Goal: Information Seeking & Learning: Learn about a topic

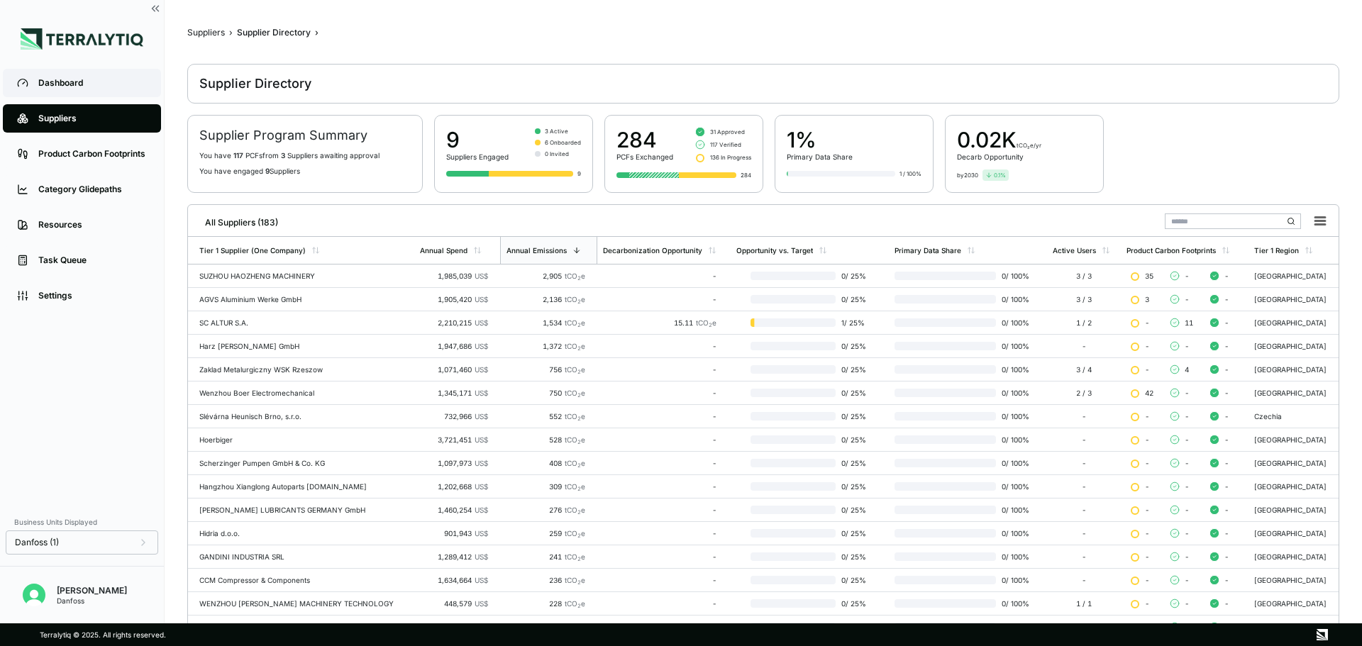
click at [71, 81] on div "Dashboard" at bounding box center [92, 82] width 109 height 11
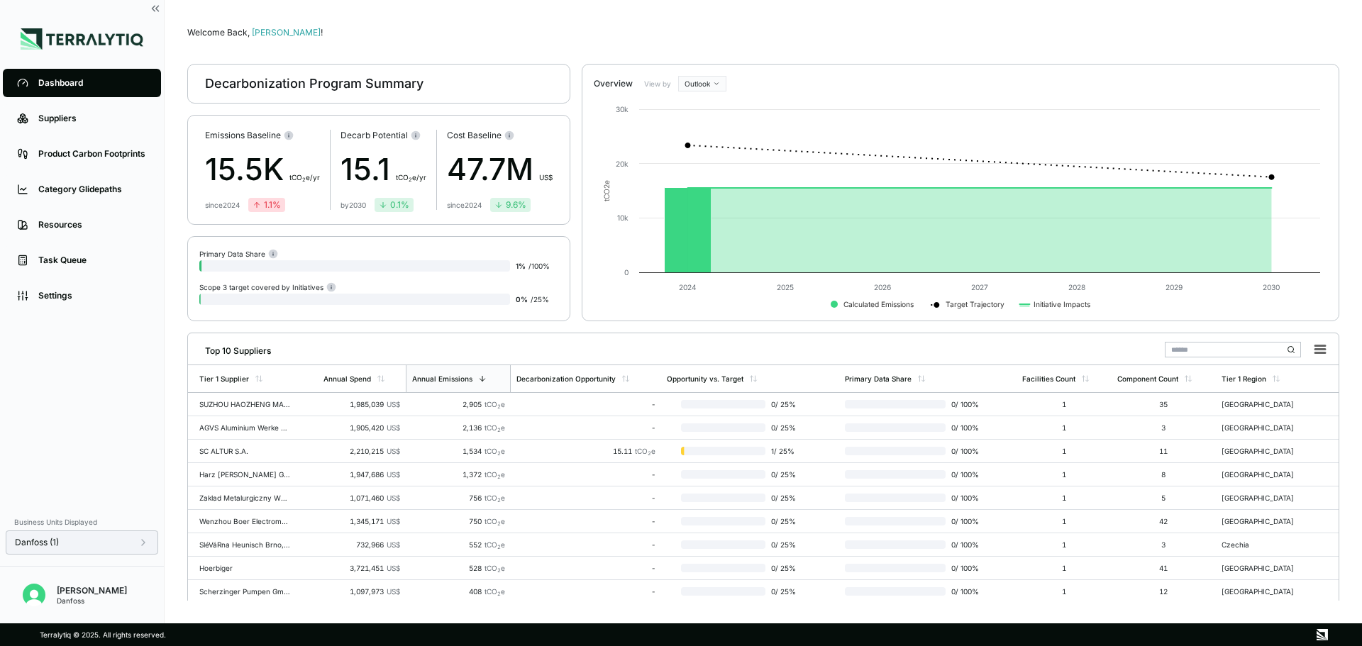
click at [145, 545] on icon at bounding box center [143, 542] width 11 height 11
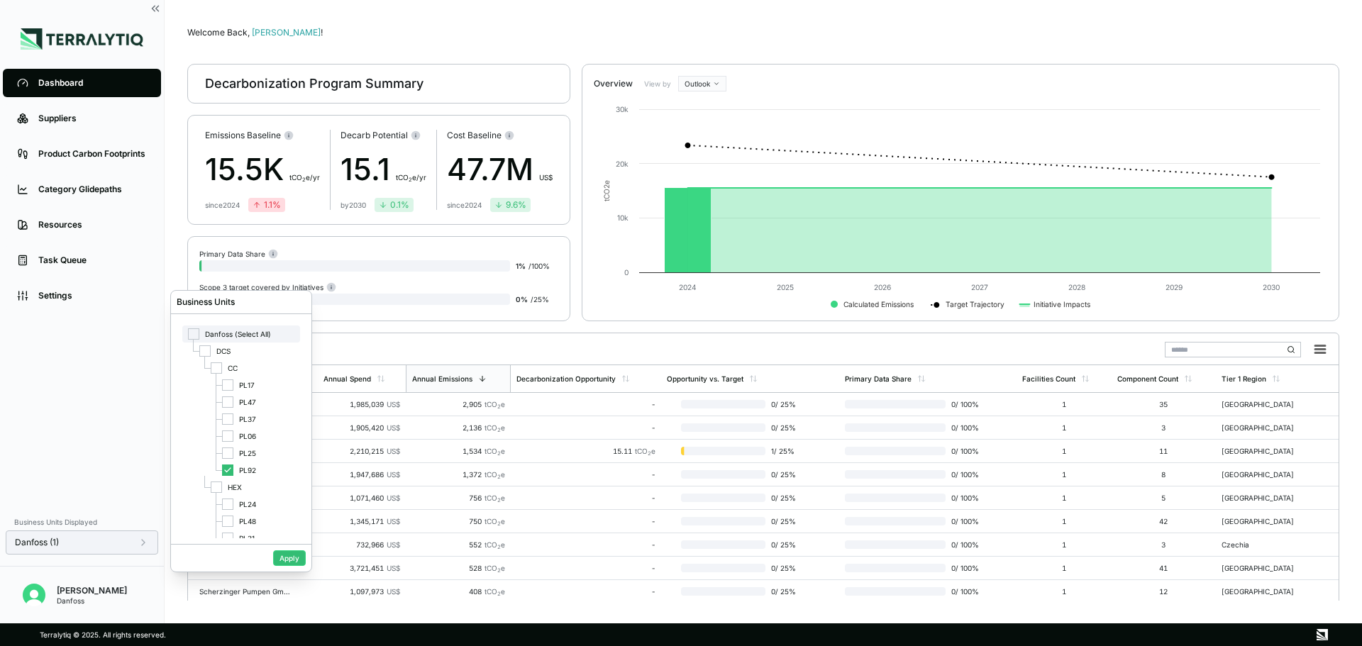
click at [220, 332] on span "Danfoss (Select All)" at bounding box center [238, 334] width 66 height 9
click at [250, 329] on div "Danfoss (Select All)" at bounding box center [241, 334] width 118 height 17
click at [291, 559] on button "Apply" at bounding box center [289, 558] width 33 height 16
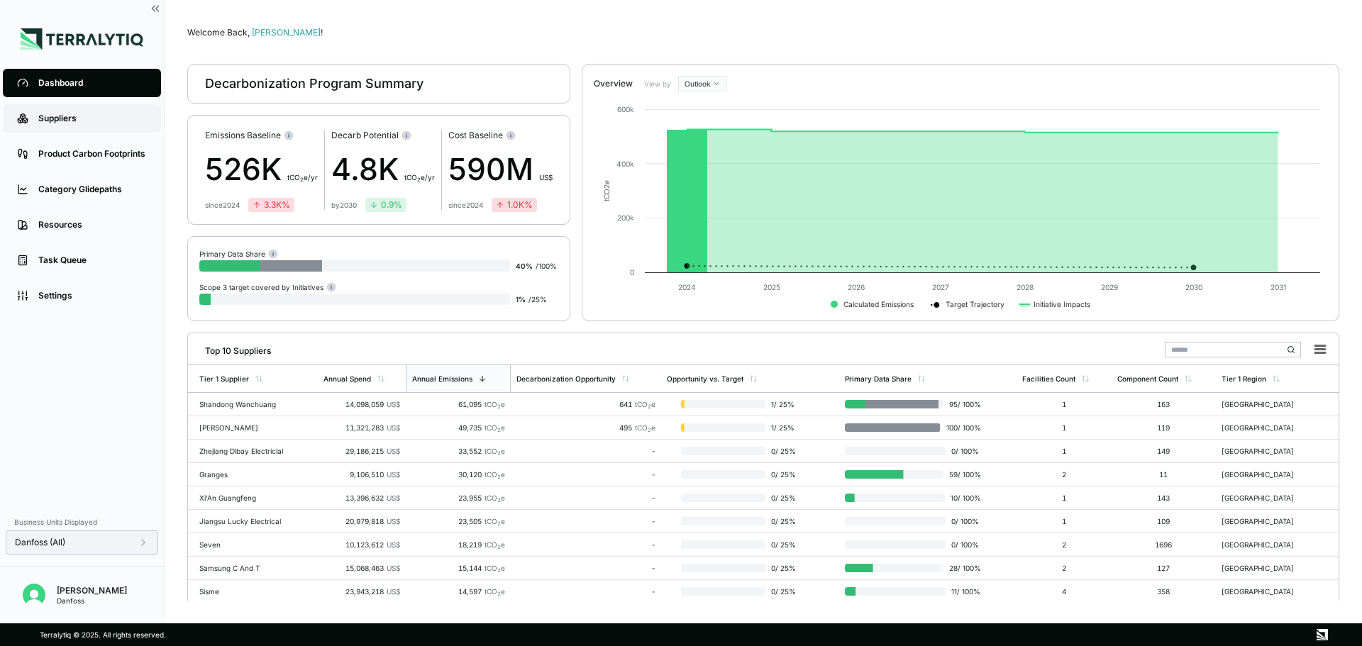
click at [38, 119] on div "Suppliers" at bounding box center [92, 118] width 109 height 11
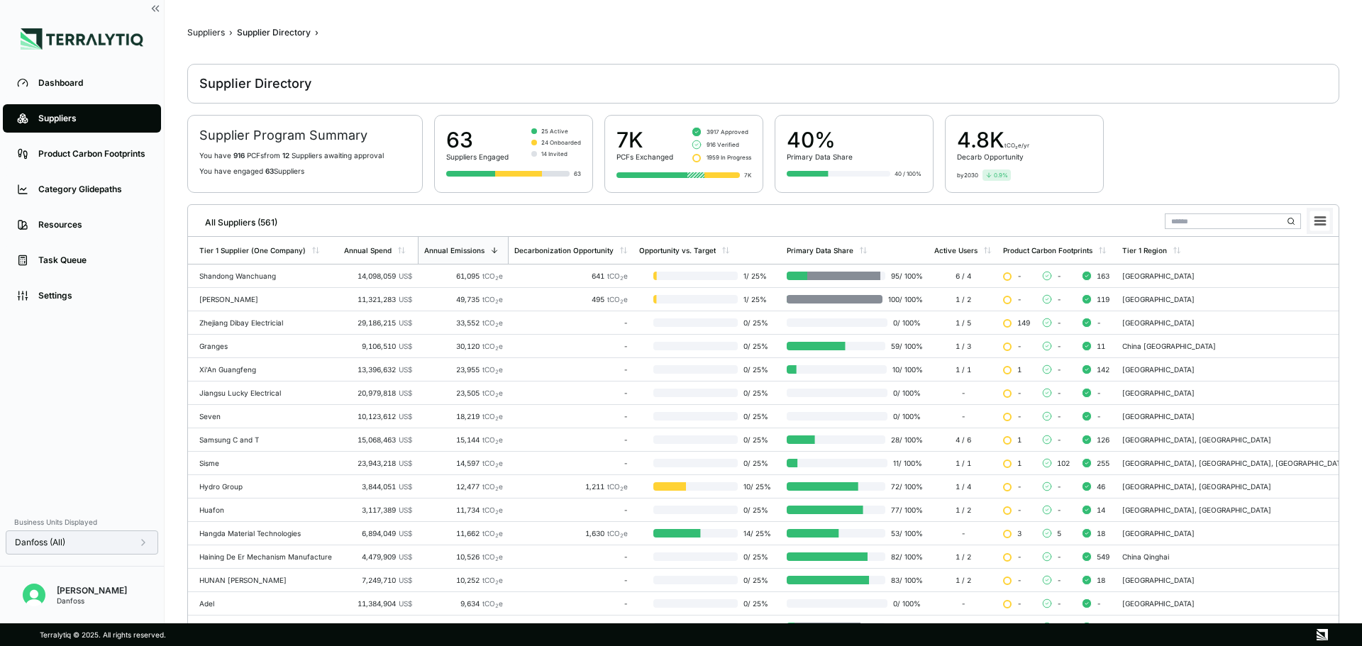
click at [1324, 218] on icon at bounding box center [1320, 221] width 10 height 7
drag, startPoint x: 1312, startPoint y: 245, endPoint x: 1299, endPoint y: 265, distance: 24.0
click at [1299, 265] on ul "Download CSV Download XLSX" at bounding box center [1287, 257] width 85 height 34
click at [1308, 265] on li "Download XLSX" at bounding box center [1286, 264] width 79 height 14
click at [55, 82] on div "Dashboard" at bounding box center [92, 82] width 109 height 11
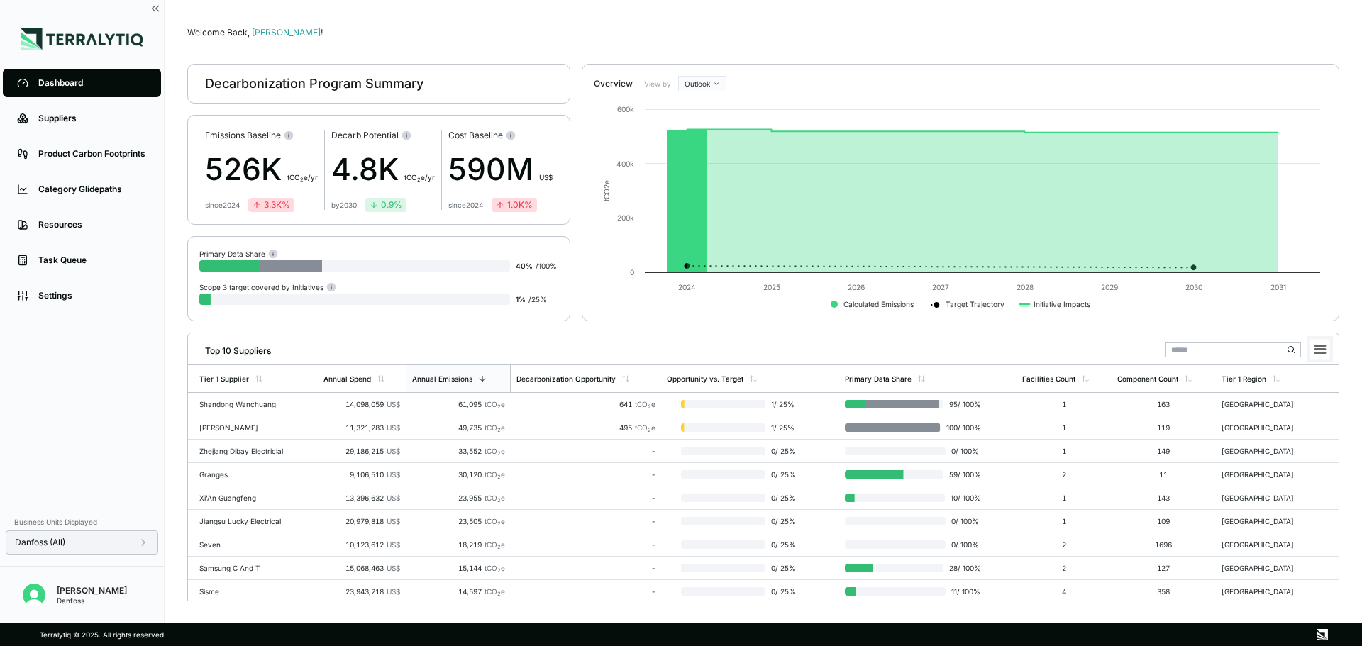
click at [1323, 348] on icon at bounding box center [1320, 349] width 10 height 7
click at [1301, 382] on li "Download CSV" at bounding box center [1286, 378] width 79 height 14
click at [977, 346] on div "Top 10 Suppliers" at bounding box center [763, 347] width 1139 height 29
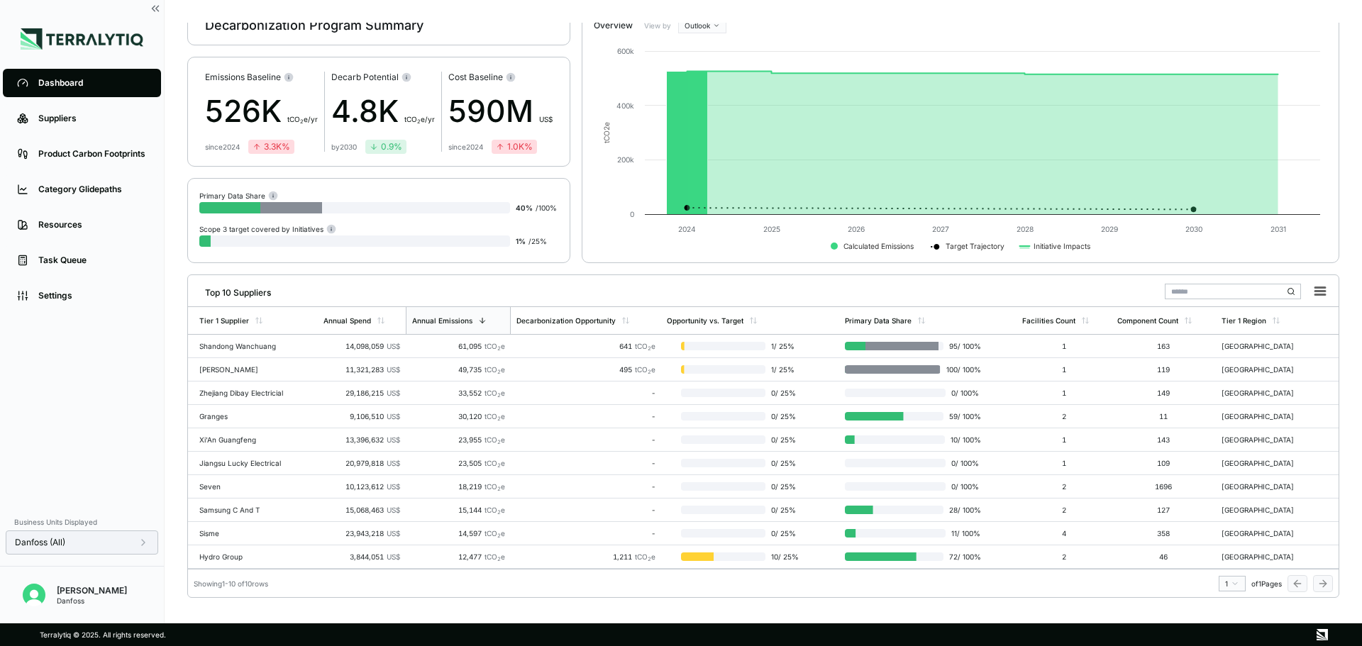
click at [1100, 587] on div "Showing 1 - 10 of 10 rows 1 of 1 Pages" at bounding box center [763, 580] width 1150 height 23
click at [1238, 582] on html "Dashboard Suppliers Product Carbon Footprints Category Glidepaths Resources Tas…" at bounding box center [681, 323] width 1362 height 646
click at [1175, 589] on html "Dashboard Suppliers Product Carbon Footprints Category Glidepaths Resources Tas…" at bounding box center [681, 323] width 1362 height 646
click at [233, 588] on div "Showing 1 - 10 of 10 rows 1 of 1 Pages" at bounding box center [763, 580] width 1150 height 23
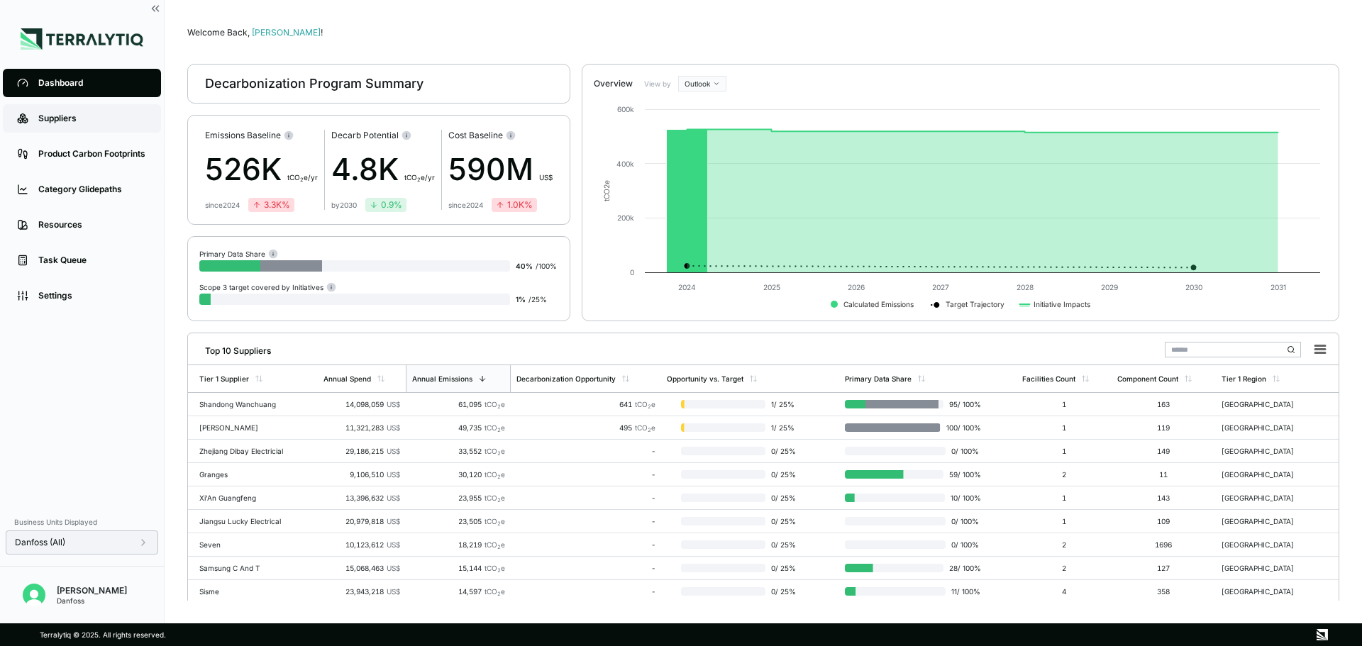
click at [48, 126] on link "Suppliers" at bounding box center [82, 118] width 158 height 28
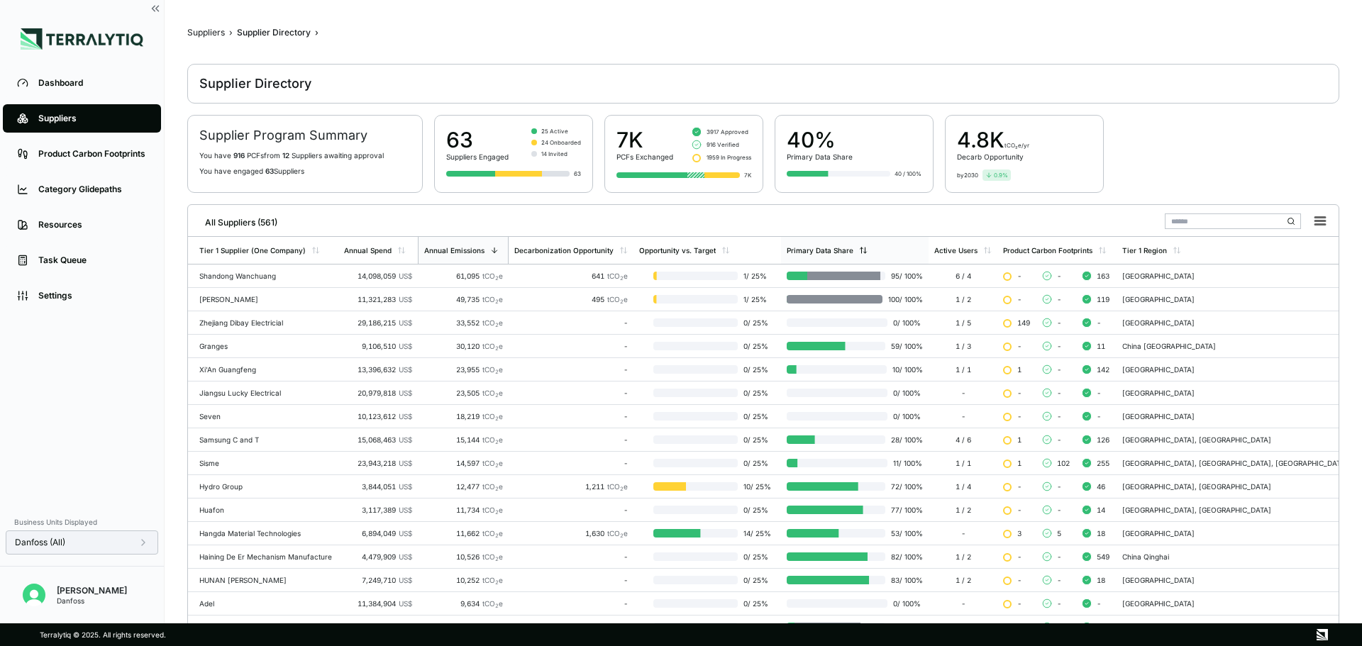
click at [836, 253] on div "Primary Data Share" at bounding box center [820, 250] width 67 height 9
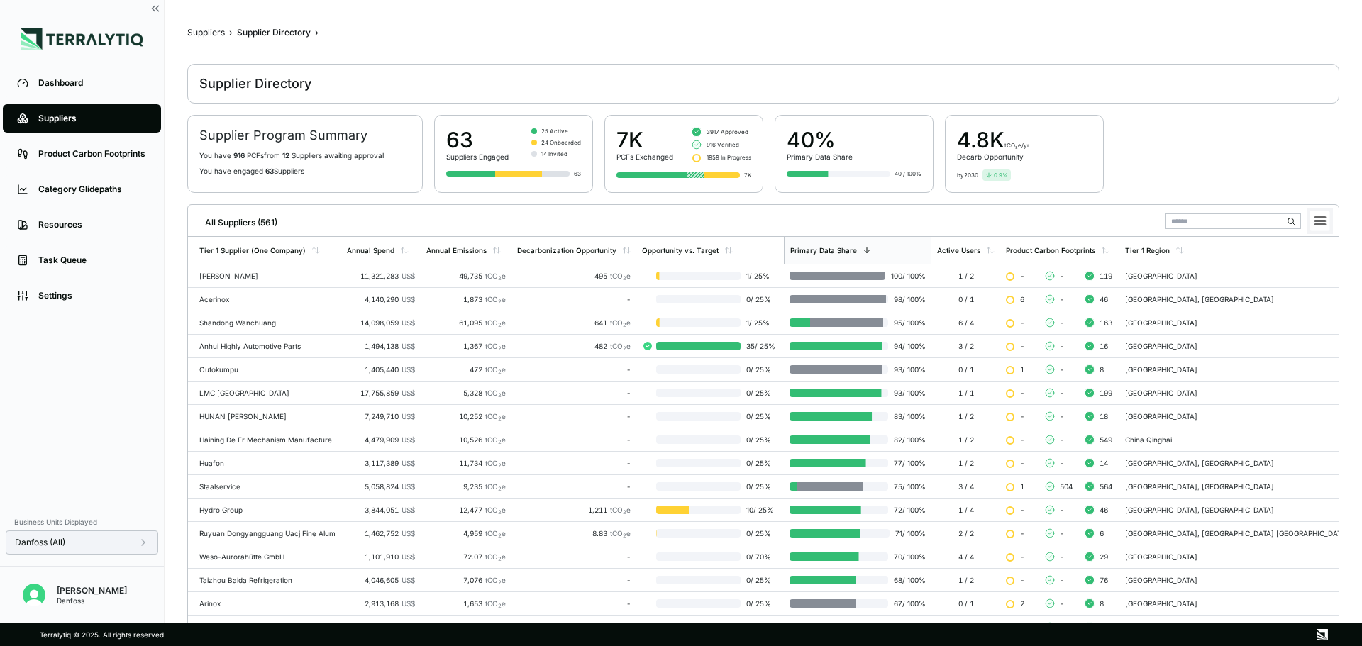
click at [1316, 223] on icon at bounding box center [1320, 221] width 10 height 7
click at [1288, 265] on li "Download XLSX" at bounding box center [1286, 264] width 79 height 14
click at [183, 304] on main "Suppliers › Supplier Directory › Supplier Directory Supplier Program Summary Yo…" at bounding box center [763, 311] width 1197 height 623
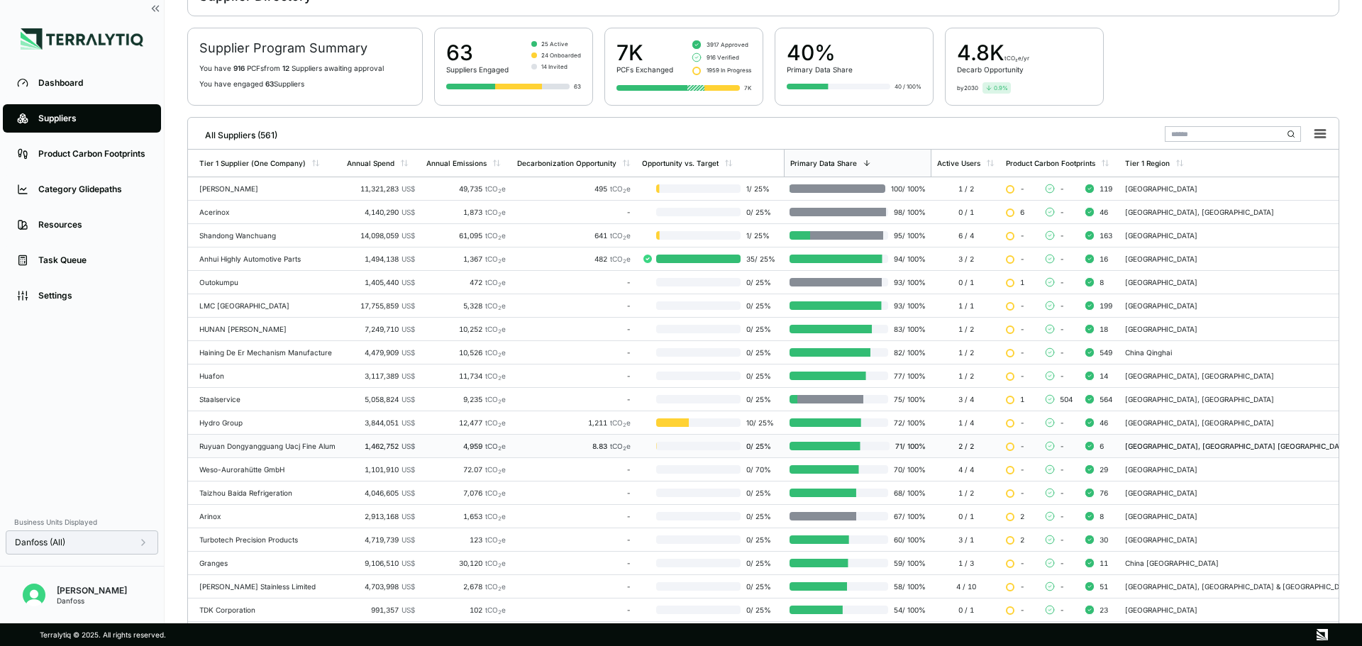
scroll to position [232, 0]
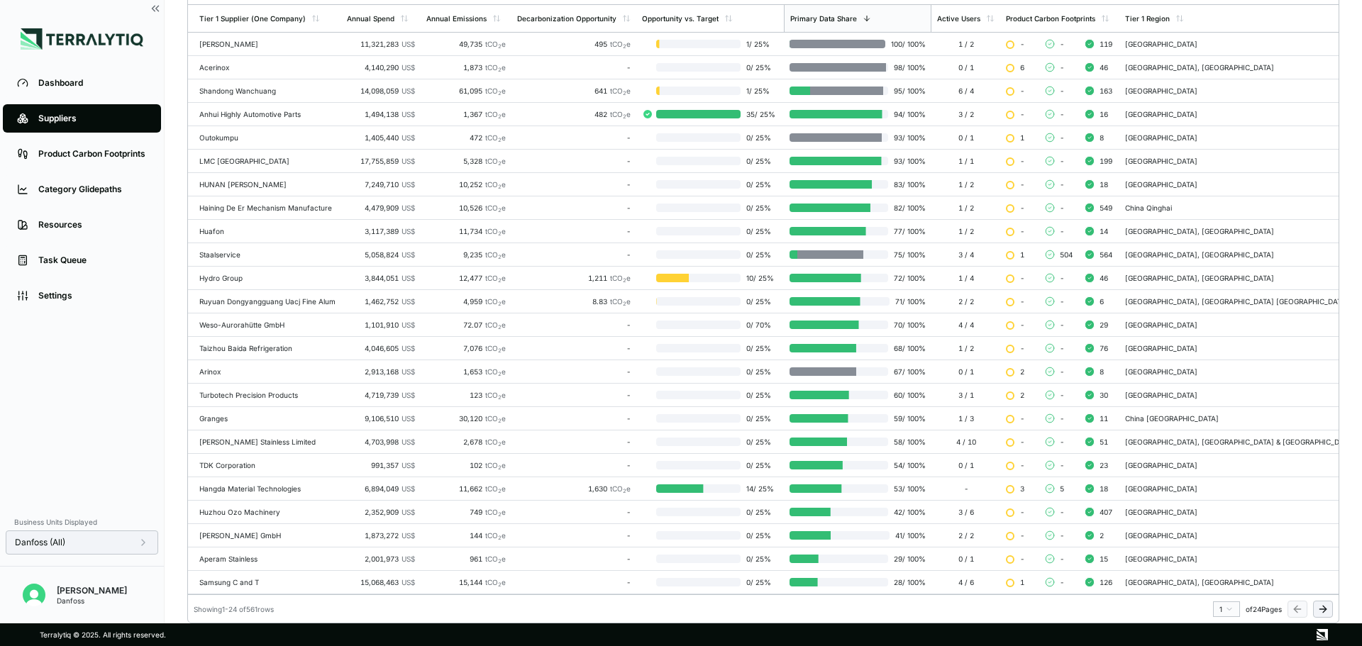
click at [1323, 609] on icon at bounding box center [1322, 609] width 6 height 0
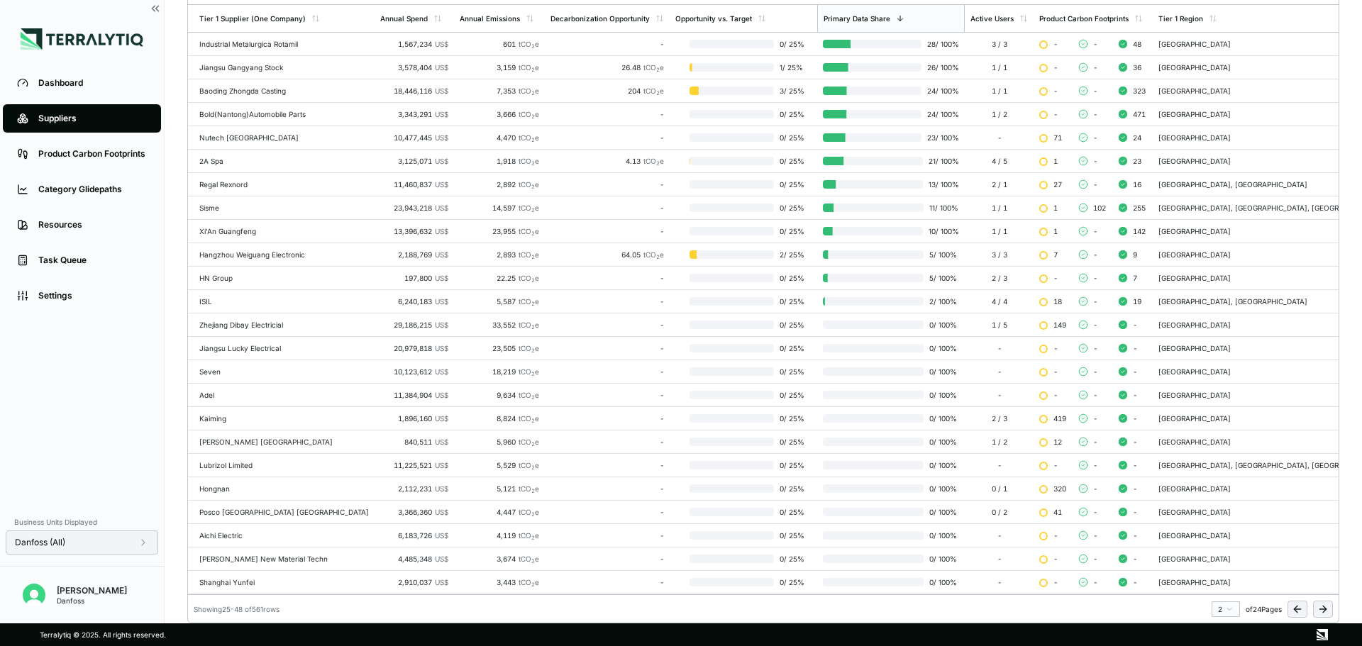
click at [1301, 610] on icon at bounding box center [1296, 609] width 11 height 11
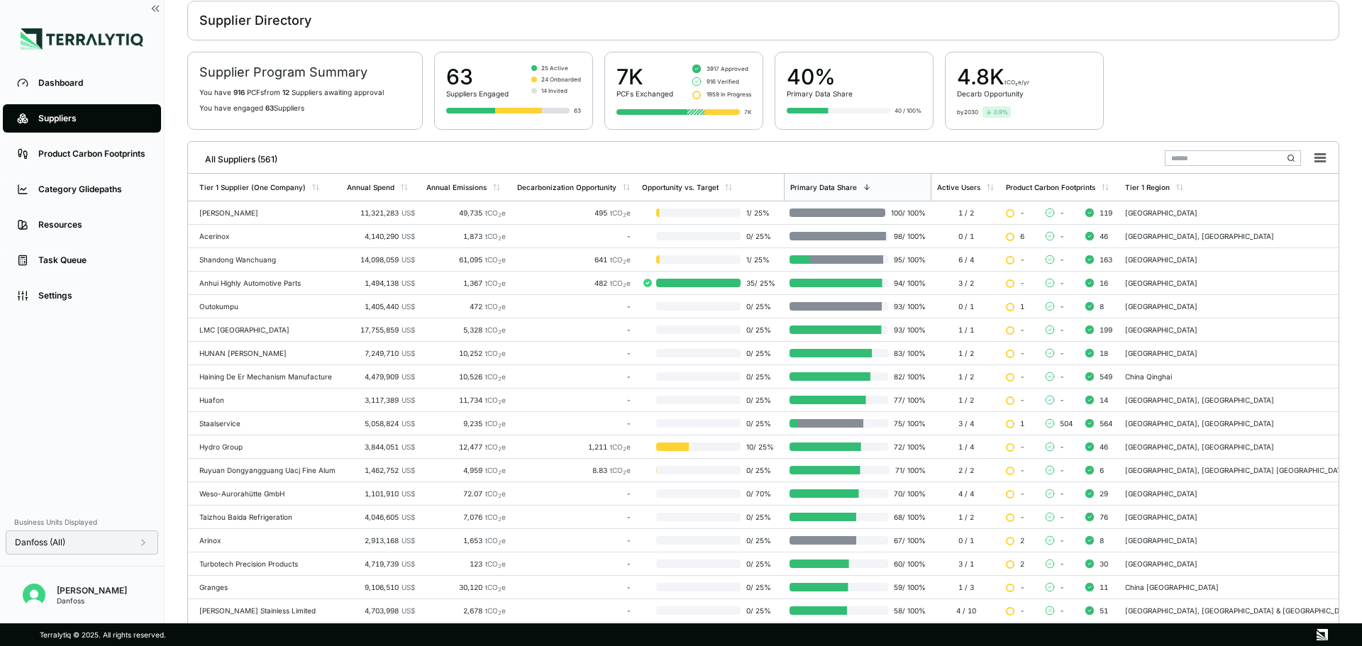
scroll to position [0, 0]
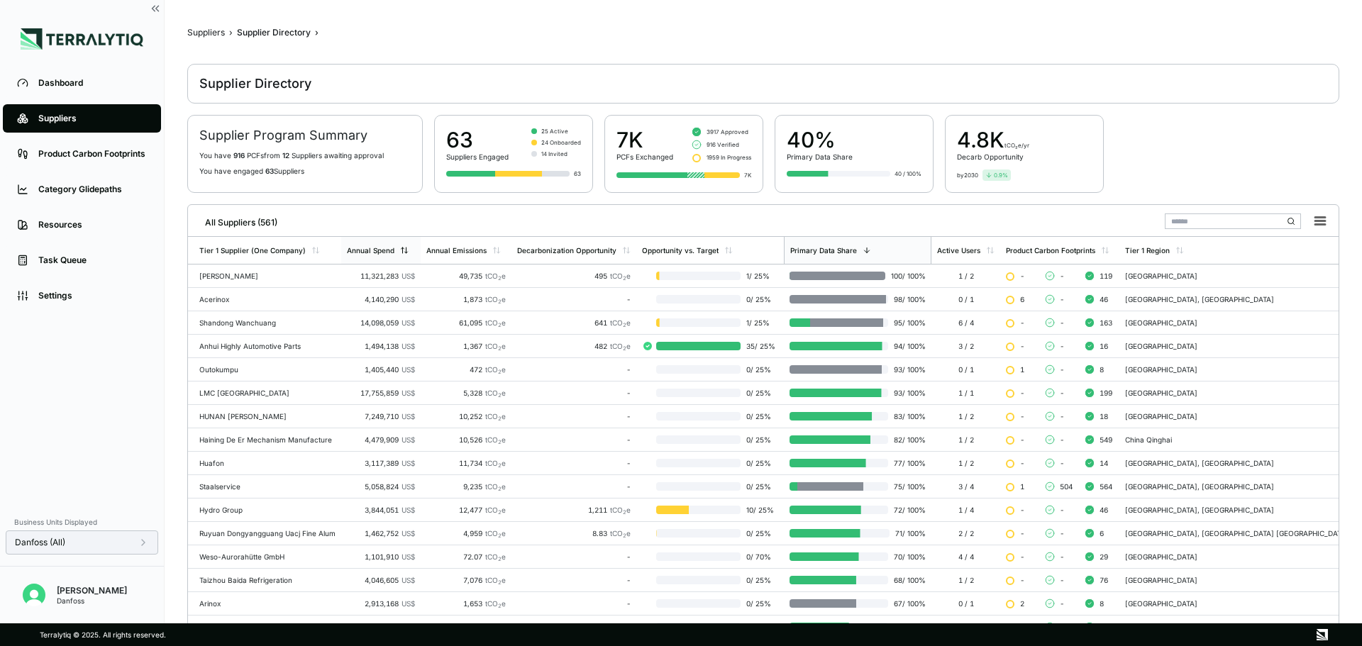
click at [377, 245] on div "Annual Spend" at bounding box center [380, 250] width 79 height 27
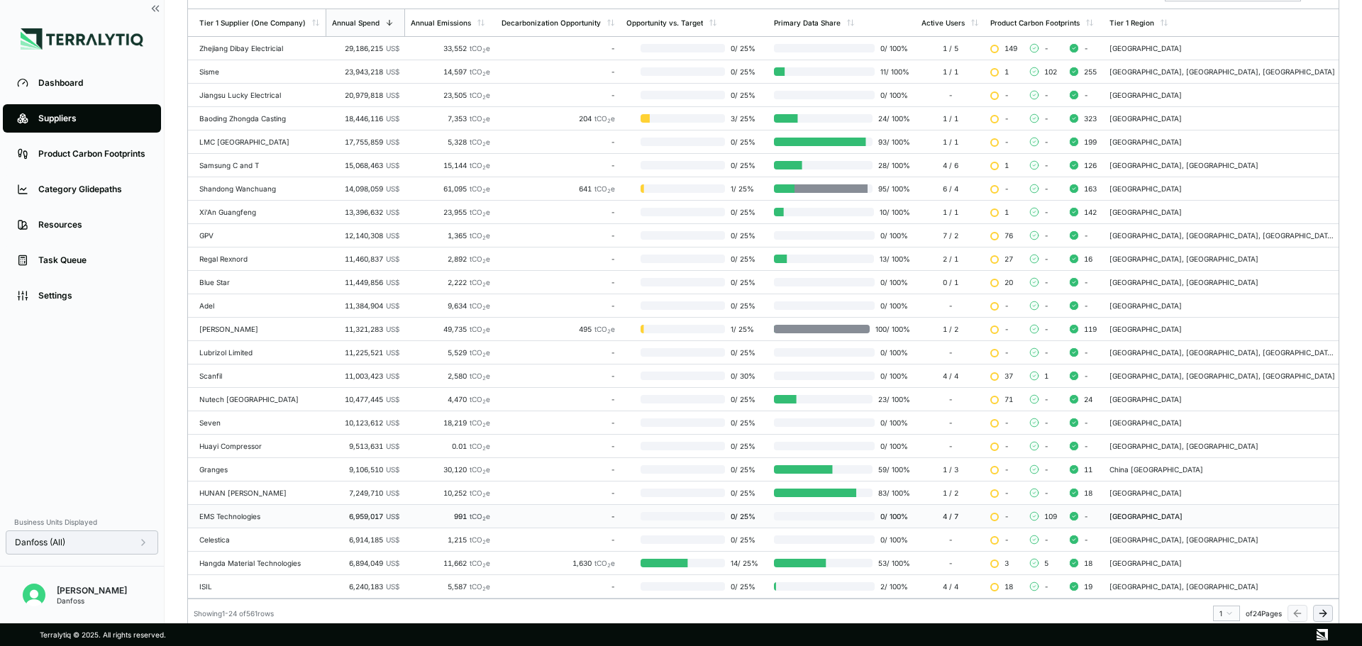
scroll to position [232, 0]
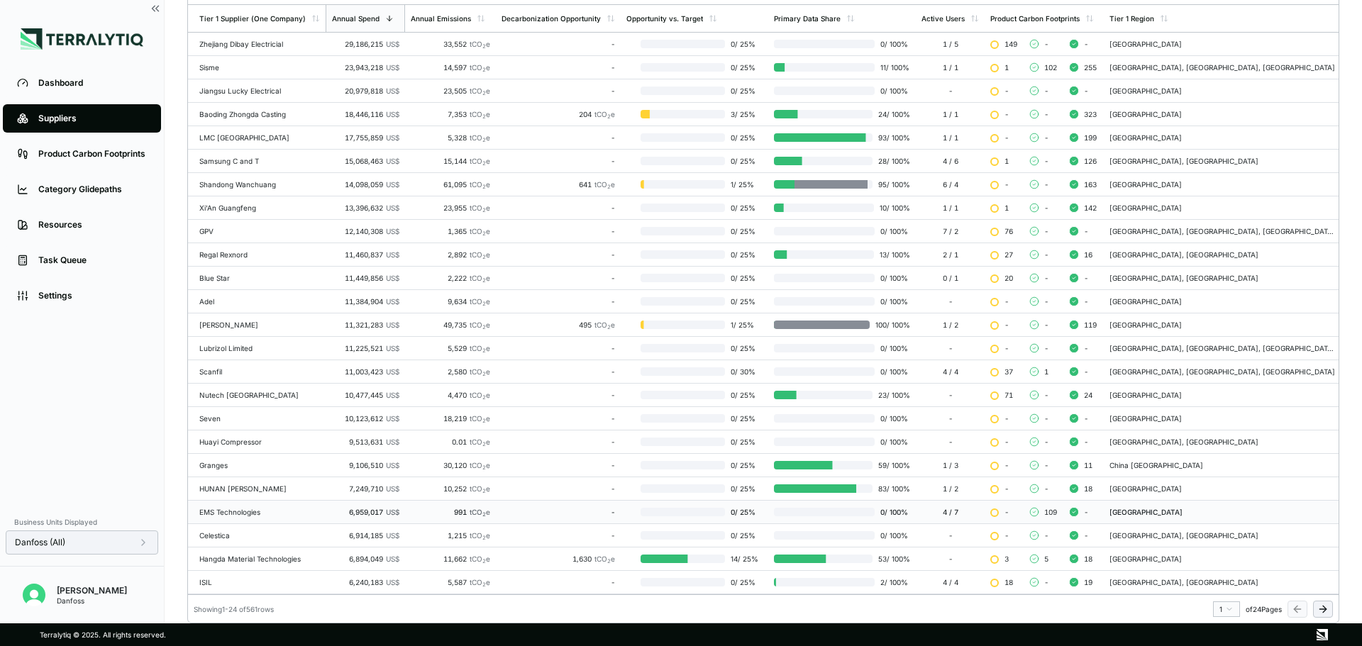
click at [1321, 609] on icon at bounding box center [1322, 609] width 6 height 0
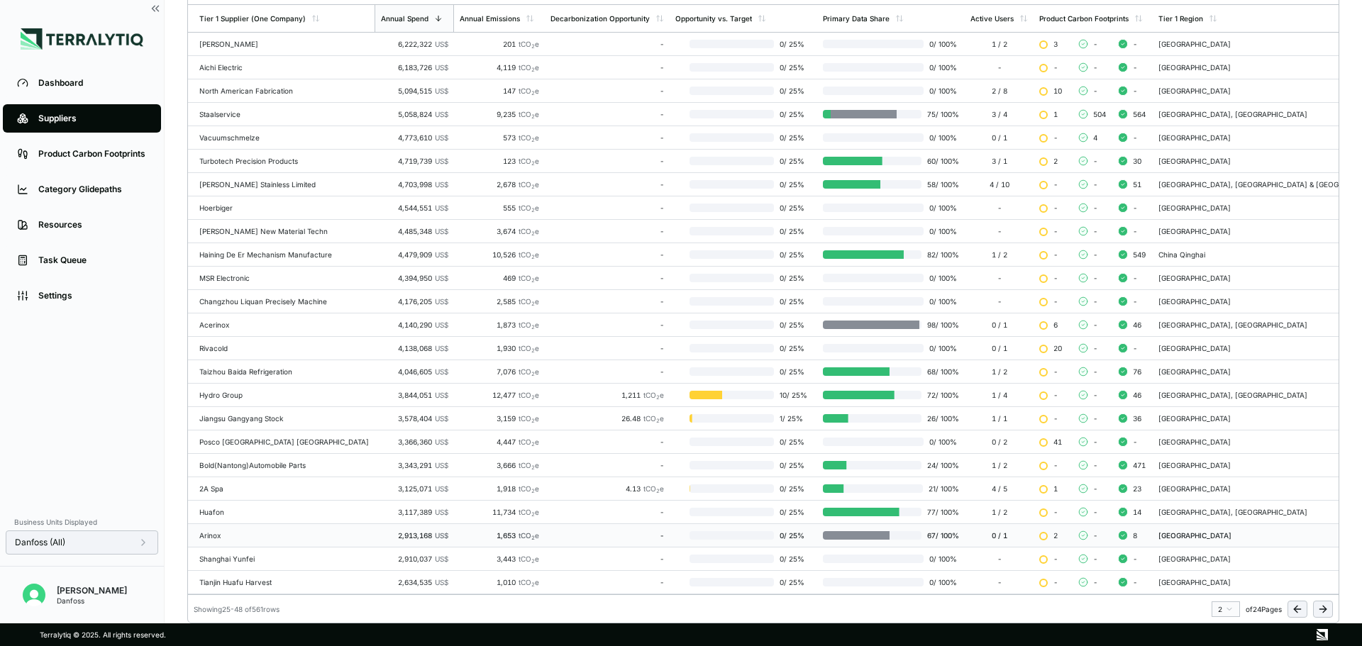
click at [1321, 606] on icon at bounding box center [1322, 609] width 11 height 11
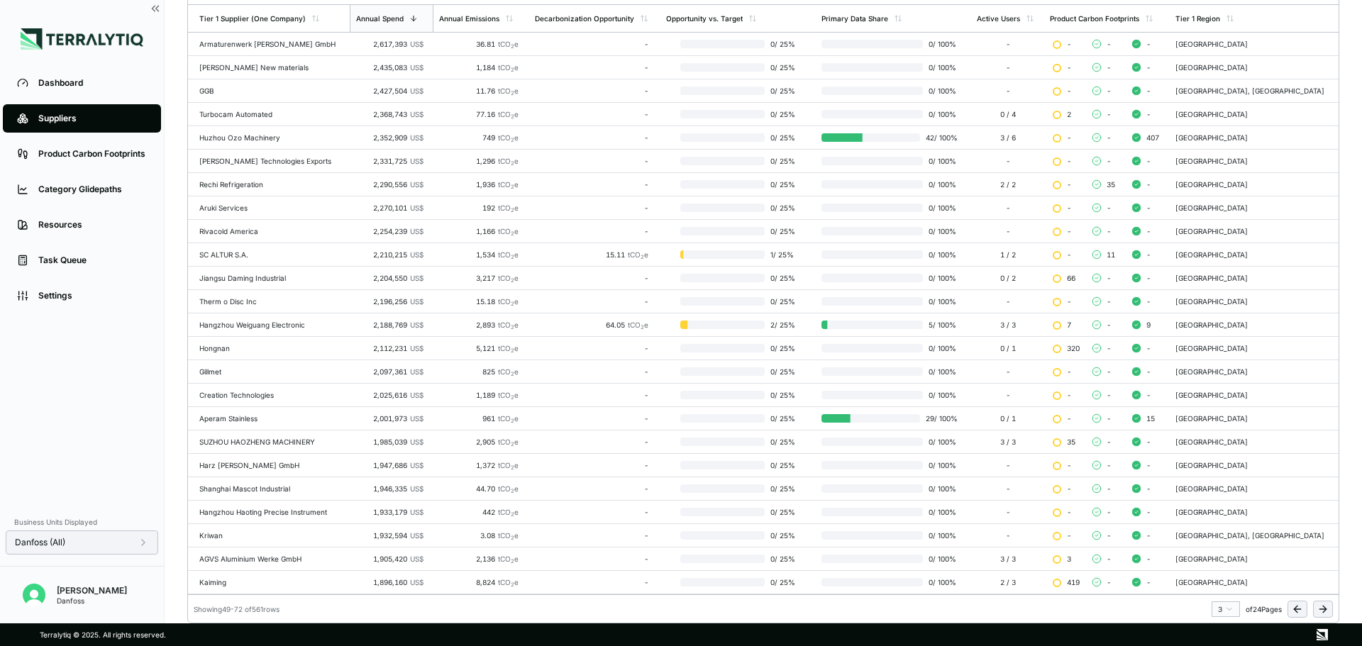
click at [1325, 605] on icon at bounding box center [1322, 609] width 11 height 11
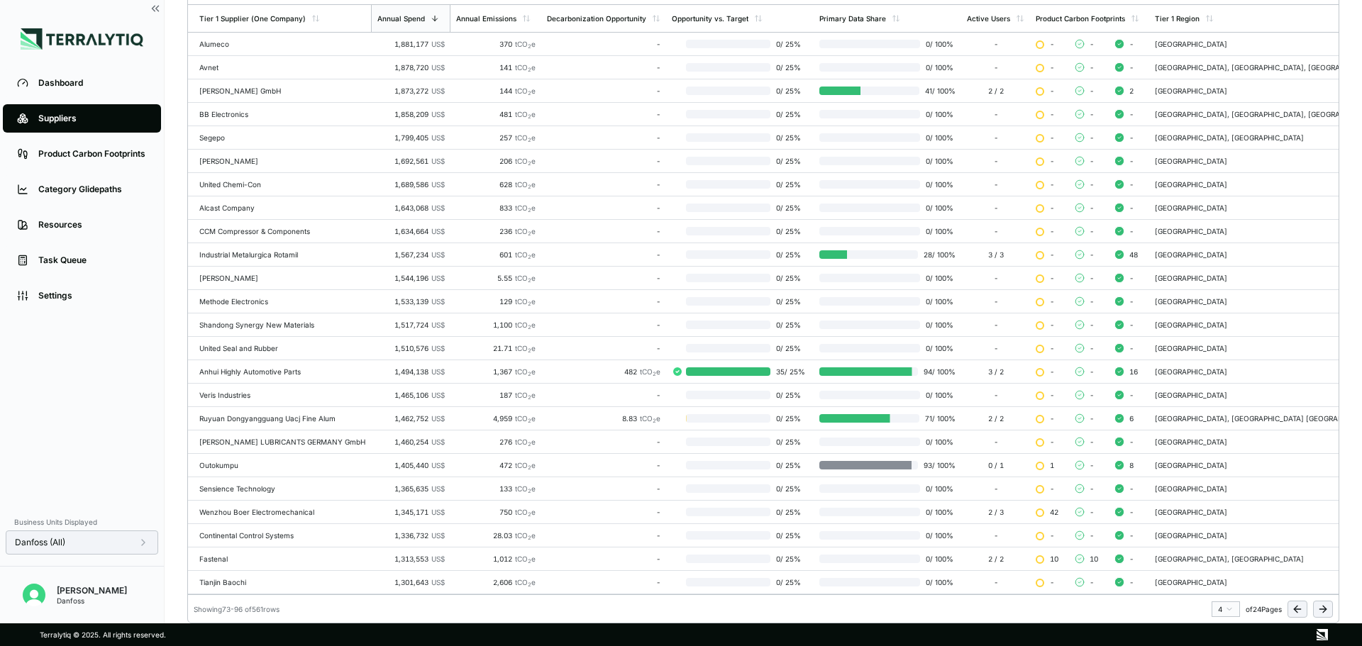
click at [1323, 612] on icon at bounding box center [1325, 609] width 4 height 6
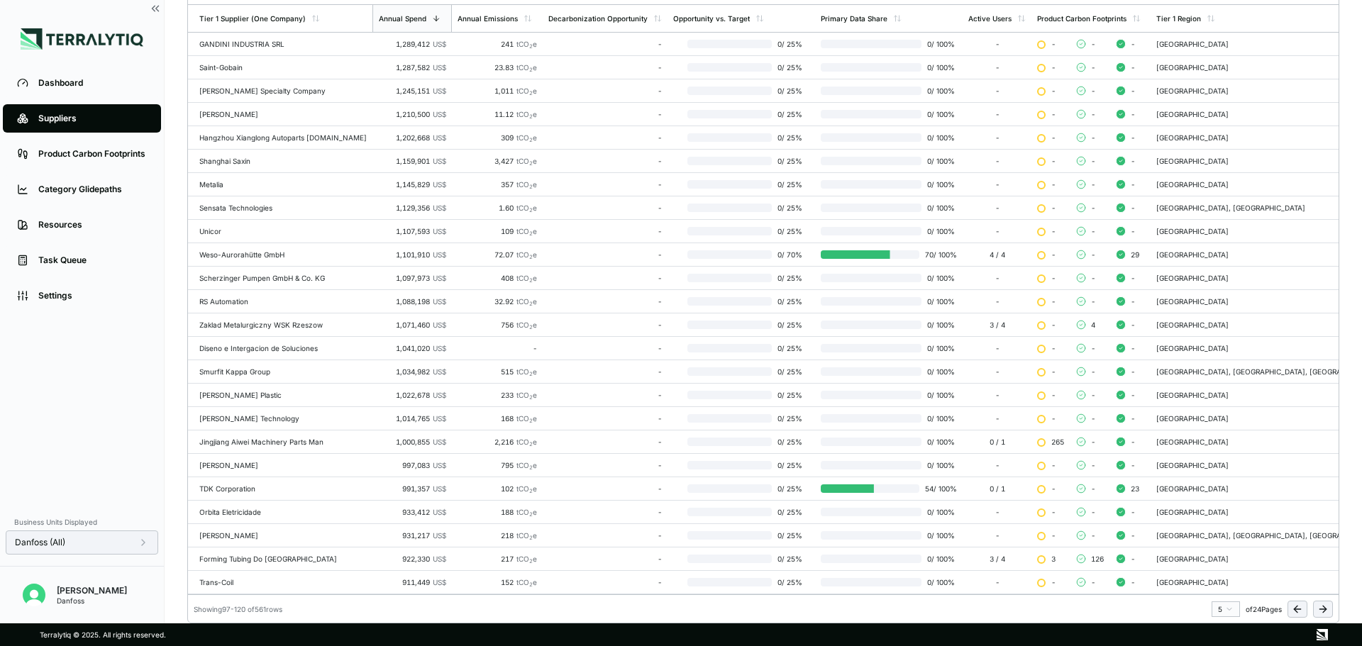
click at [1319, 606] on icon at bounding box center [1322, 609] width 11 height 11
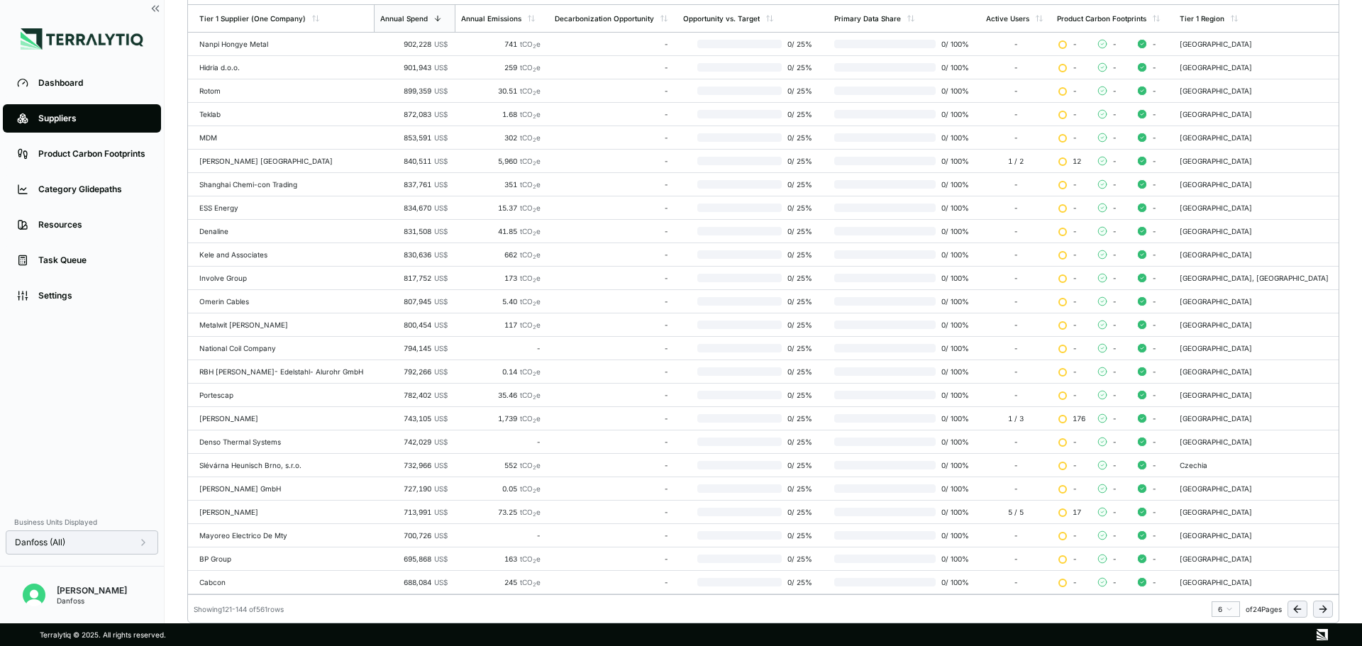
click at [1315, 607] on button at bounding box center [1323, 609] width 20 height 17
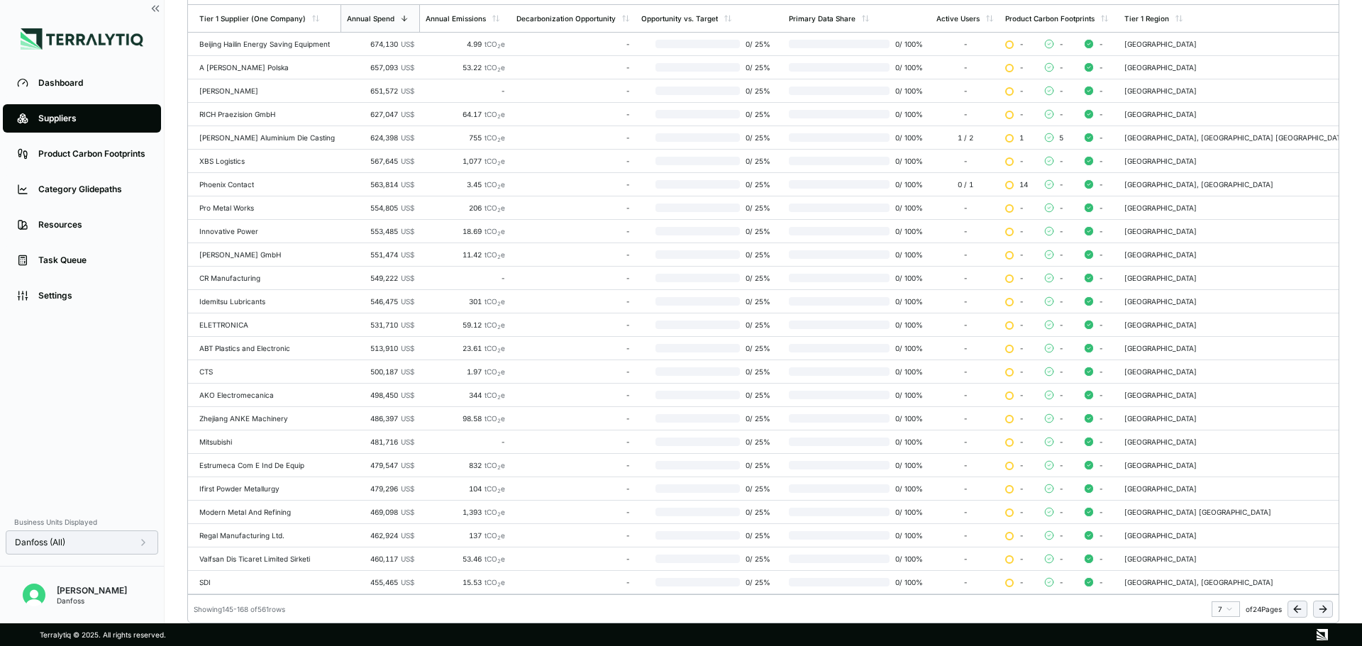
click at [1318, 607] on icon at bounding box center [1322, 609] width 11 height 11
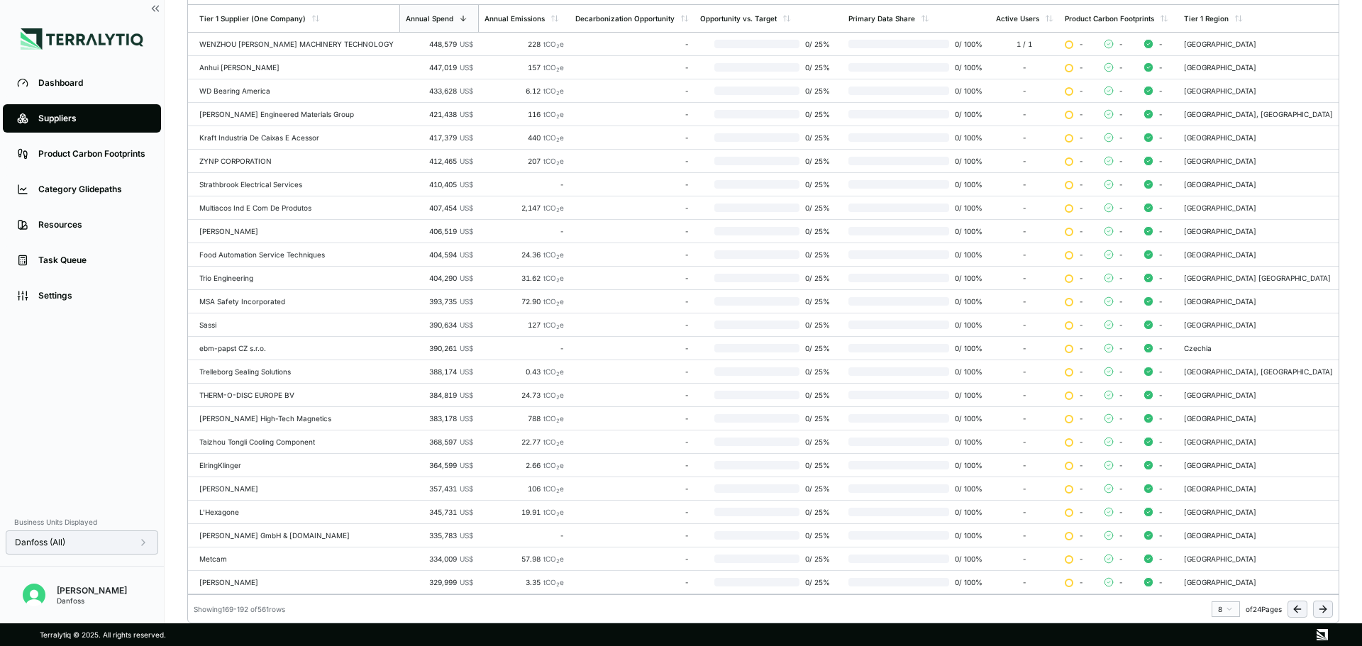
click at [1318, 607] on icon at bounding box center [1322, 609] width 11 height 11
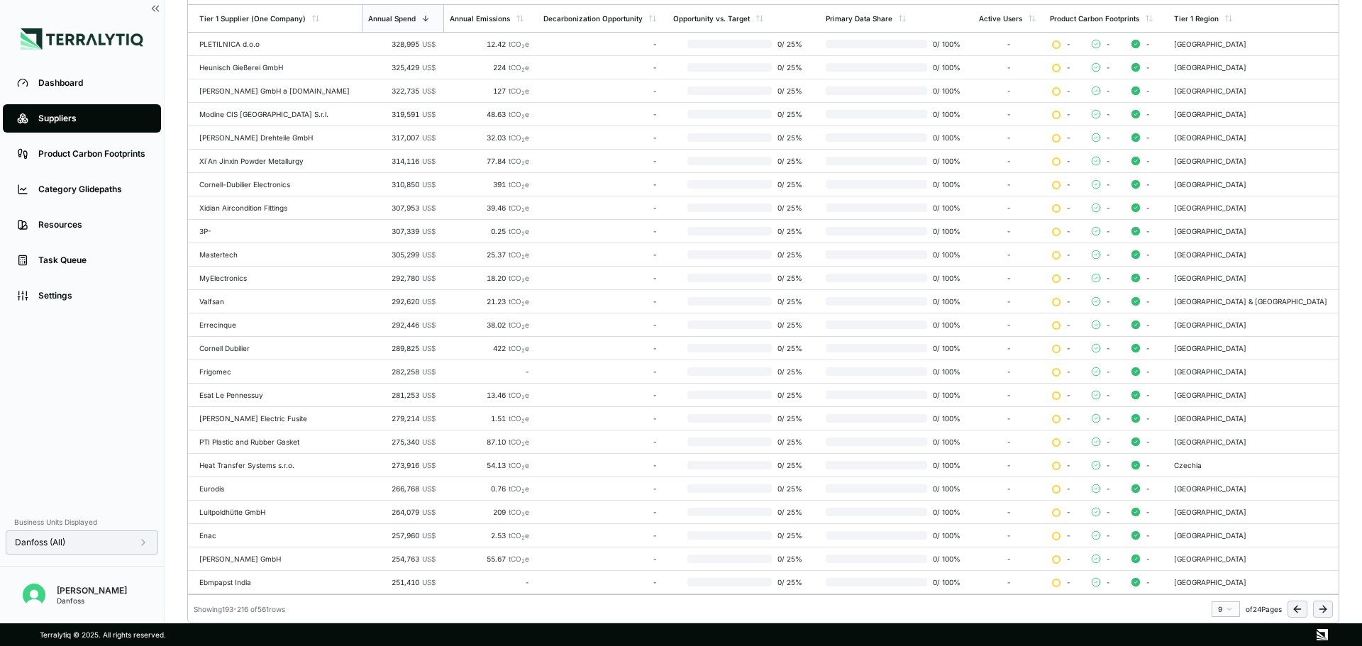
click at [1318, 607] on icon at bounding box center [1322, 609] width 11 height 11
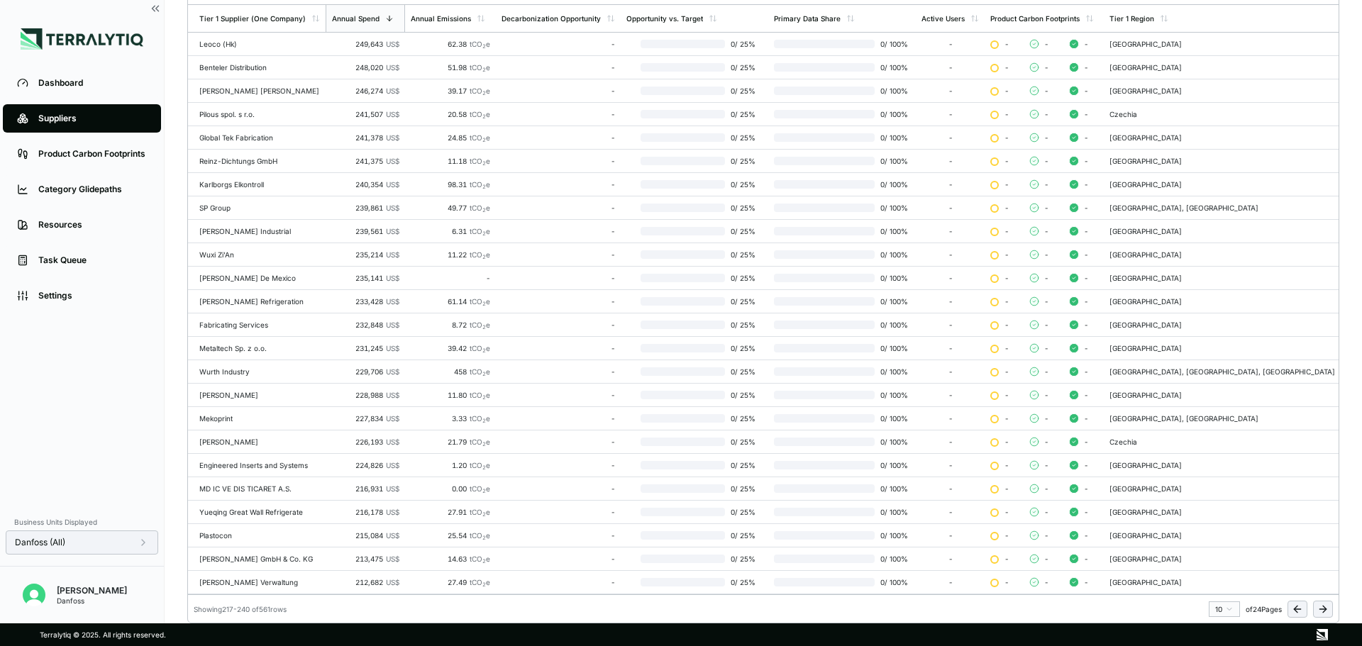
click at [1318, 607] on icon at bounding box center [1322, 609] width 11 height 11
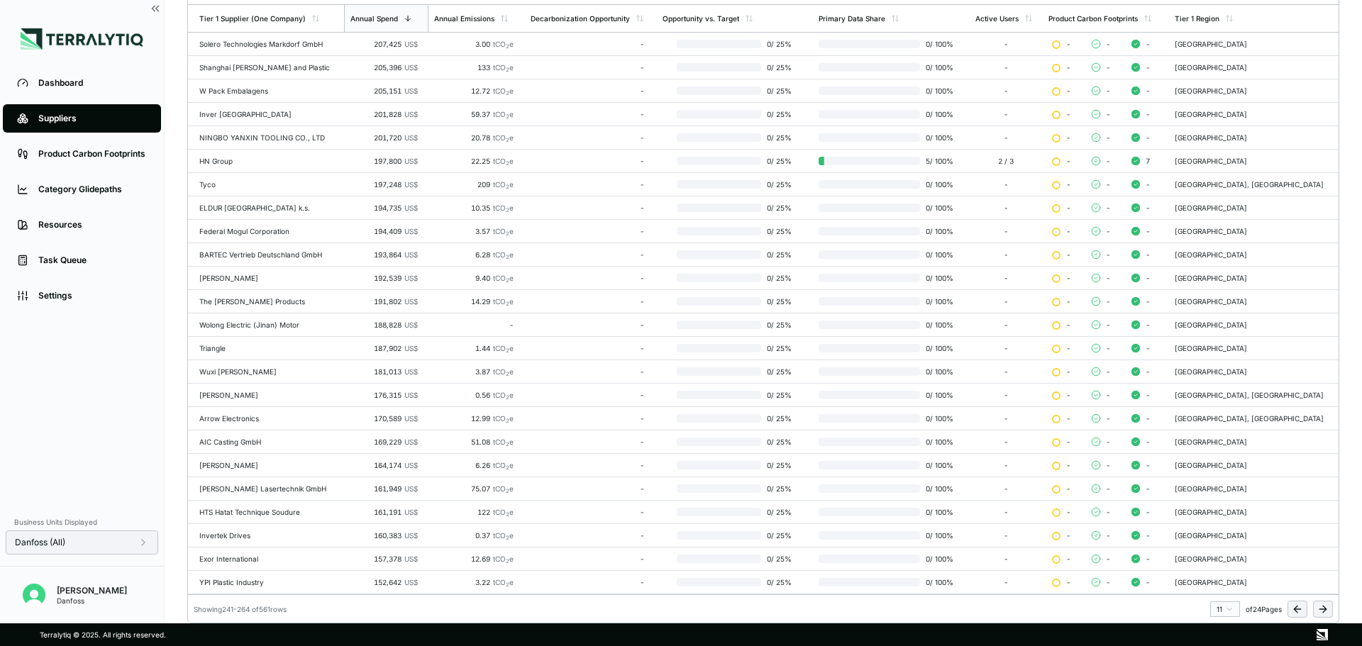
click at [1318, 607] on icon at bounding box center [1322, 609] width 11 height 11
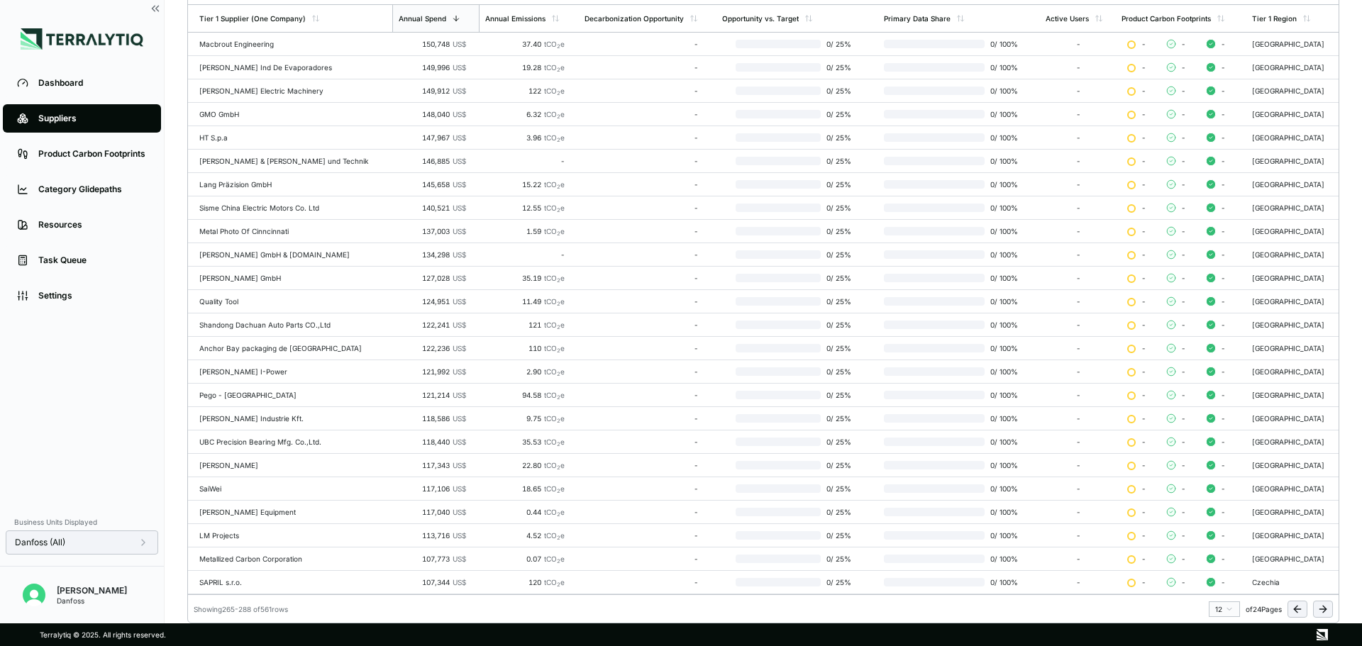
click at [1286, 606] on div "12 of 24 Pages" at bounding box center [1270, 609] width 124 height 17
click at [1287, 605] on button at bounding box center [1297, 609] width 20 height 17
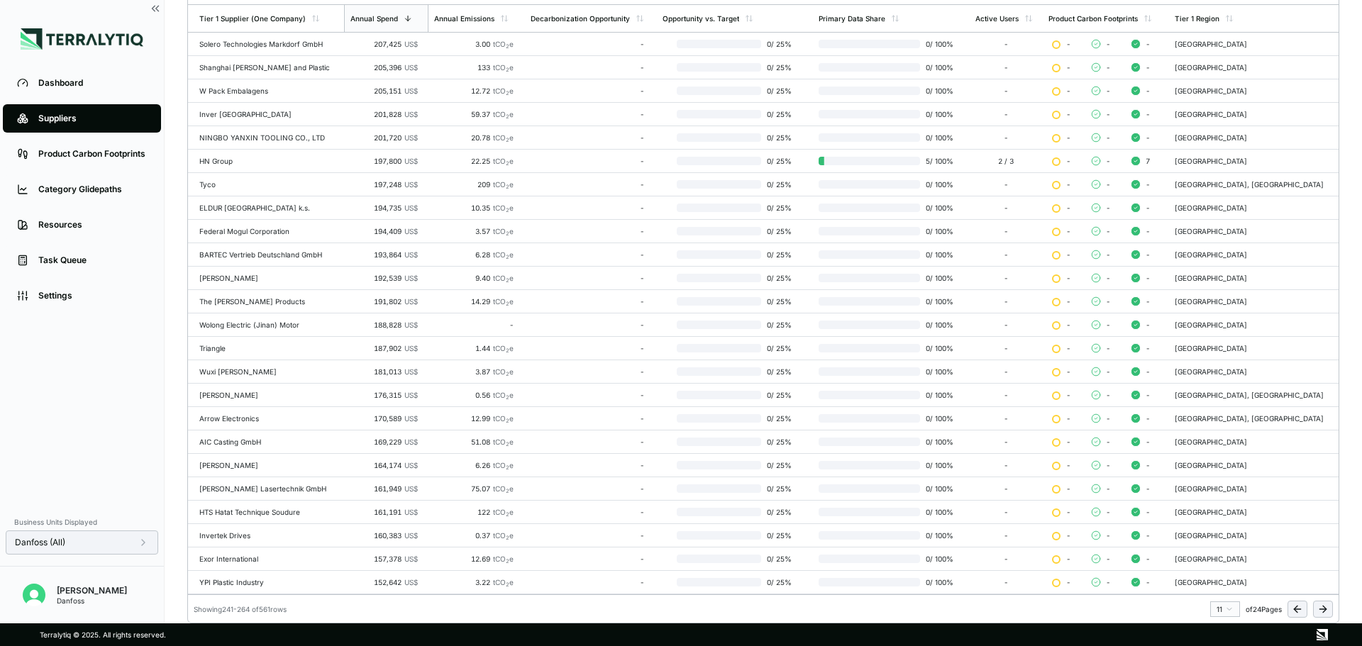
click at [1323, 607] on icon at bounding box center [1322, 609] width 11 height 11
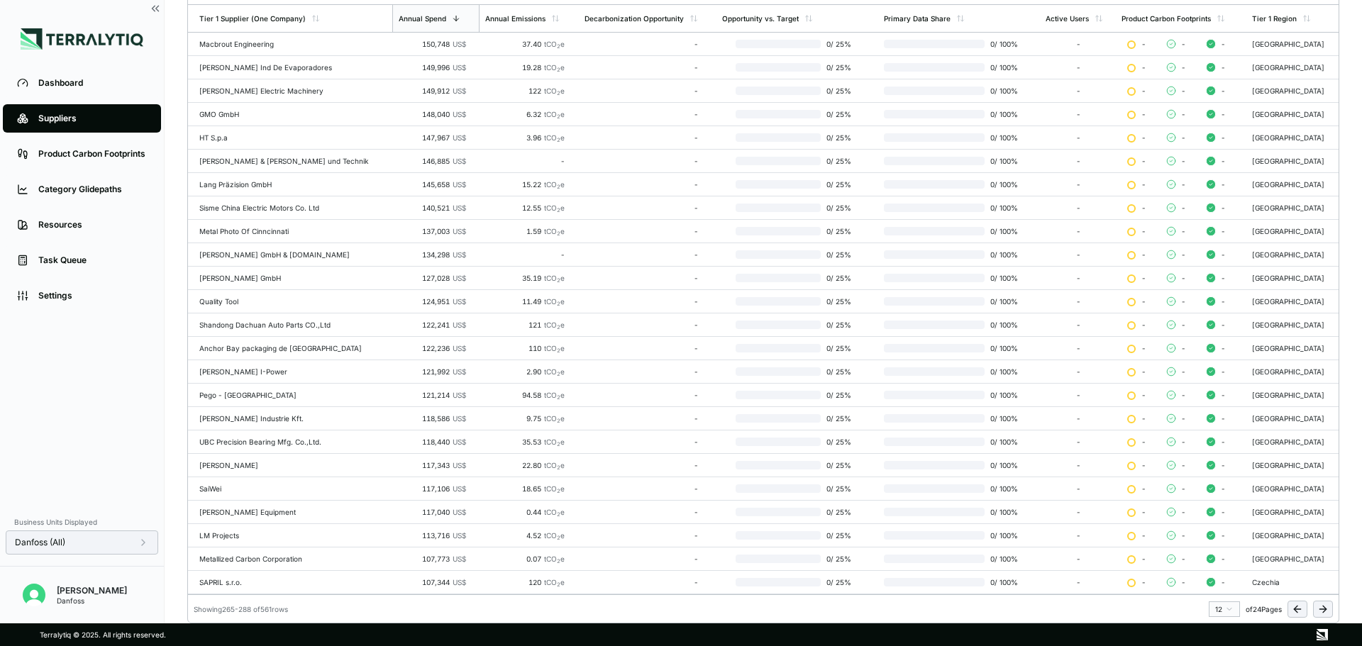
click at [1323, 607] on icon at bounding box center [1322, 609] width 11 height 11
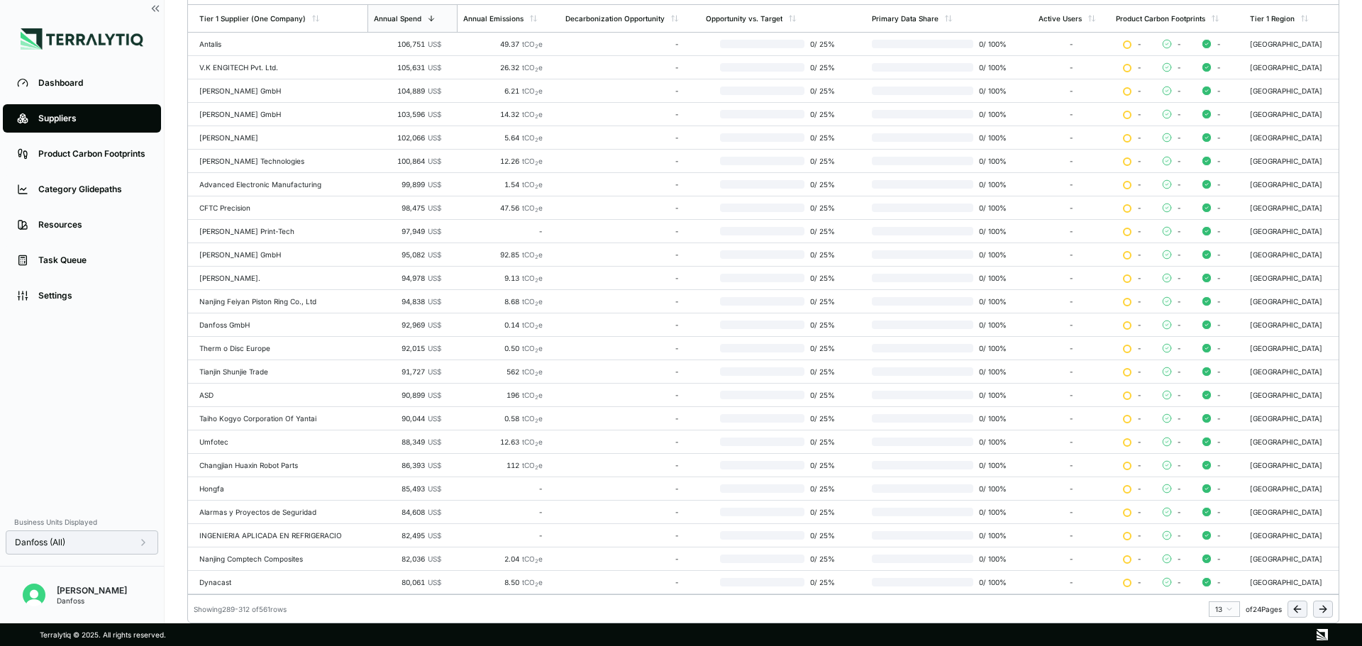
click at [1323, 607] on icon at bounding box center [1322, 609] width 11 height 11
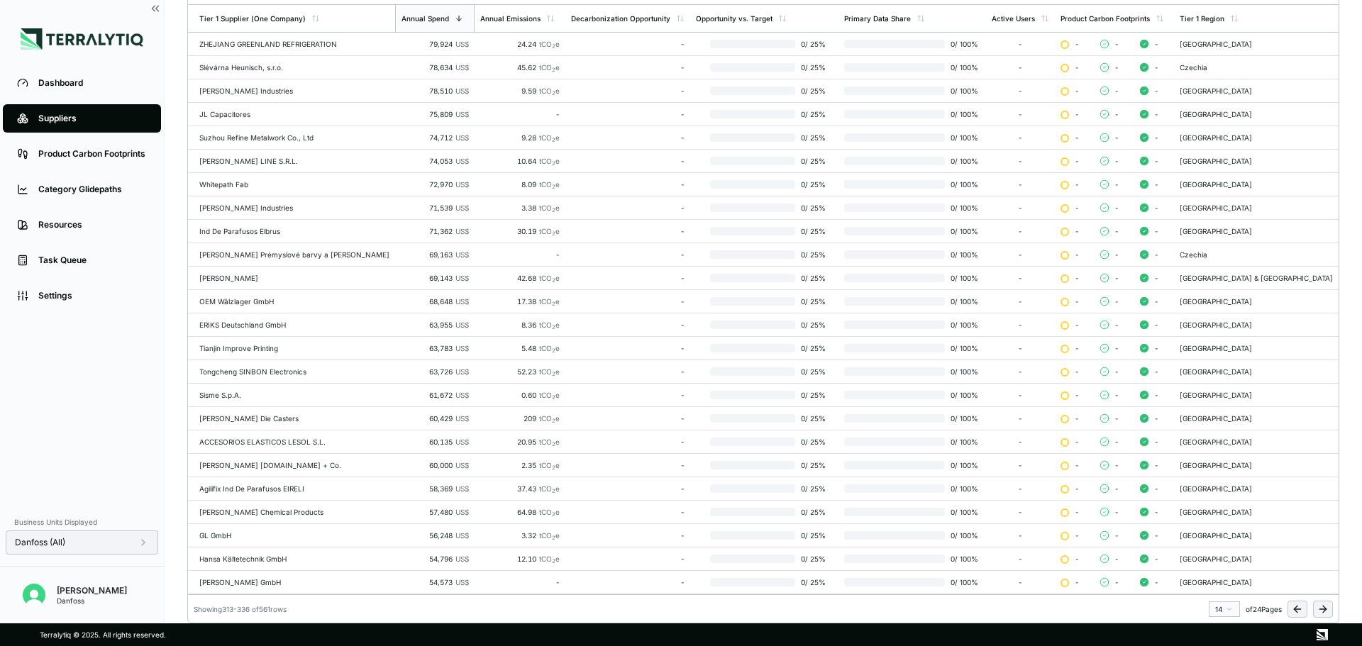
click at [1323, 607] on icon at bounding box center [1322, 609] width 11 height 11
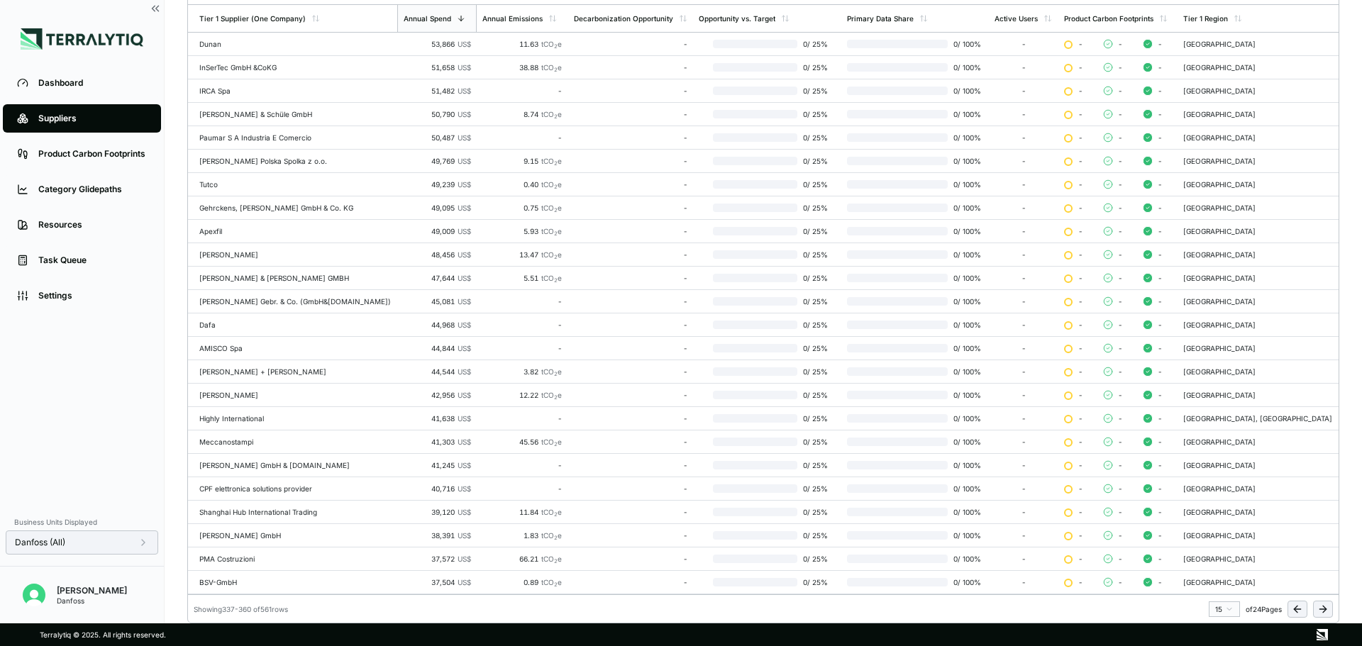
click at [1323, 607] on icon at bounding box center [1322, 609] width 11 height 11
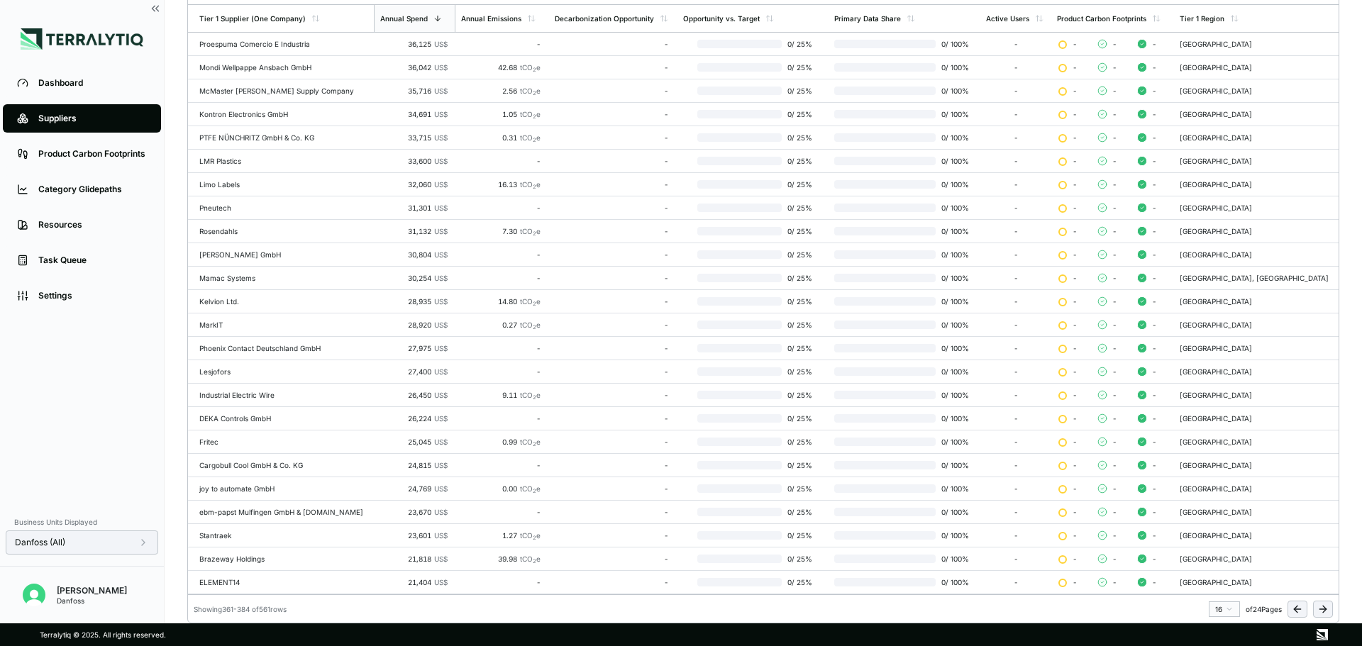
click at [1323, 607] on icon at bounding box center [1322, 609] width 11 height 11
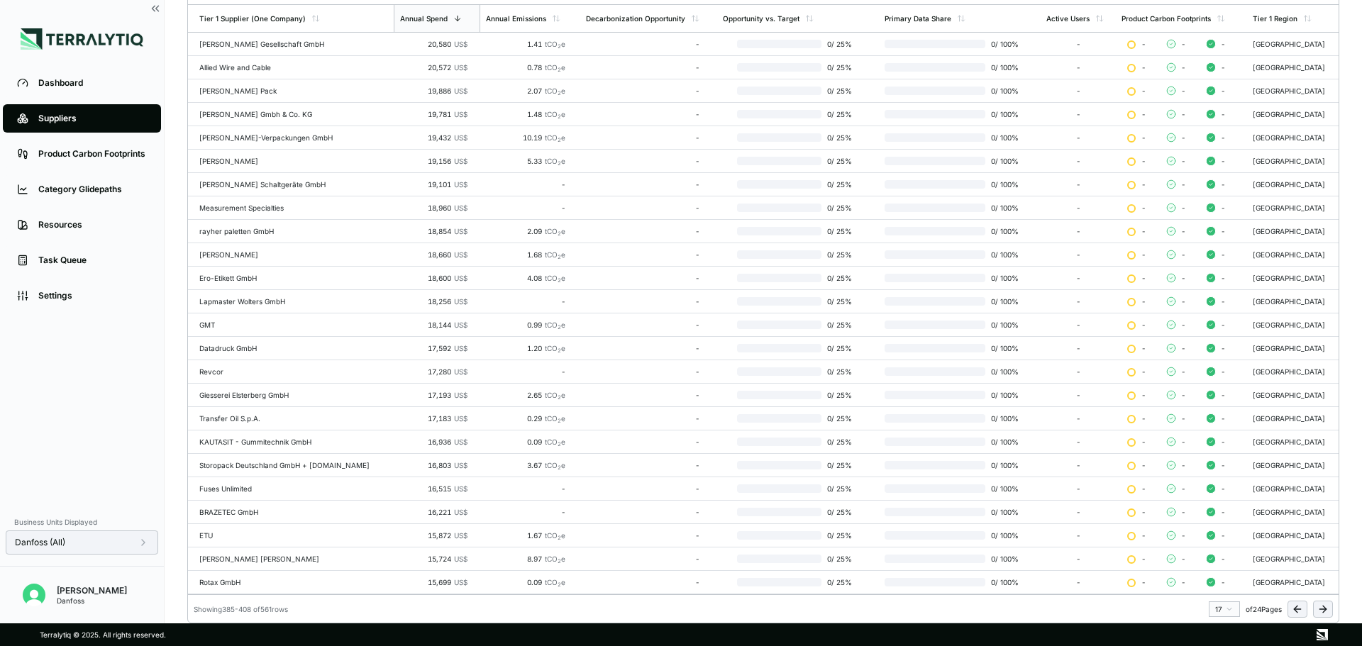
click at [1323, 607] on icon at bounding box center [1322, 609] width 11 height 11
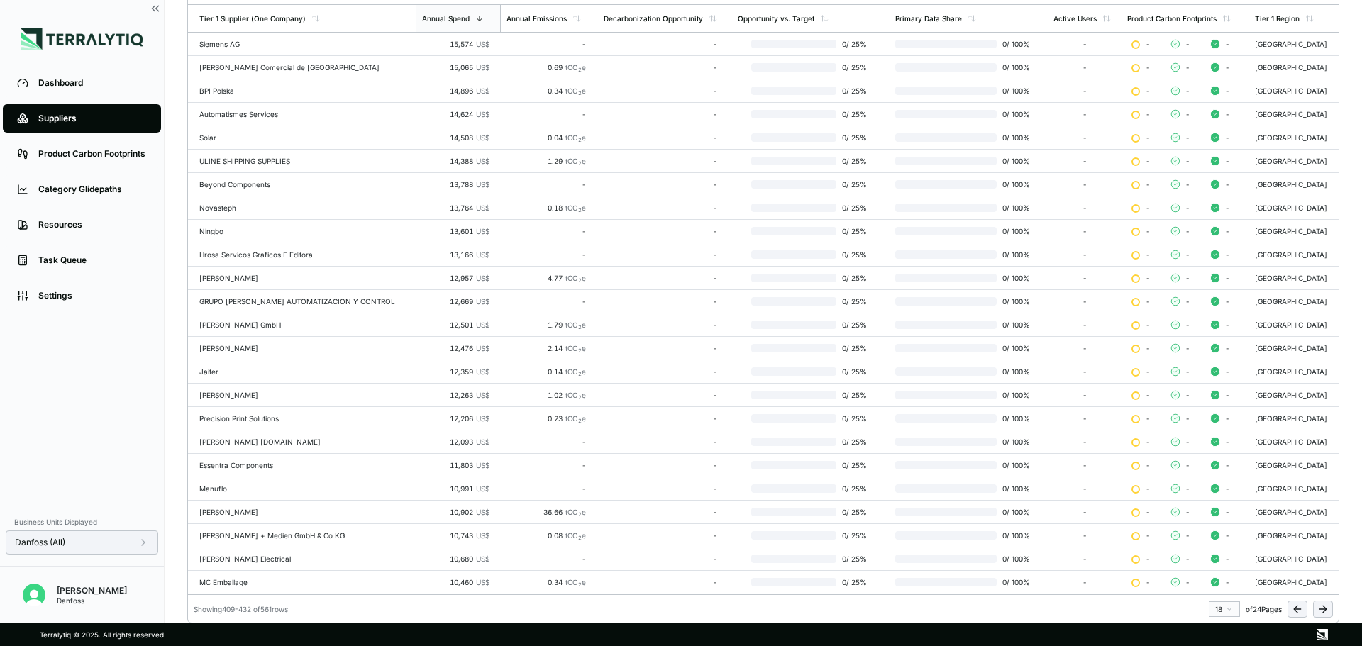
click at [1323, 607] on icon at bounding box center [1322, 609] width 11 height 11
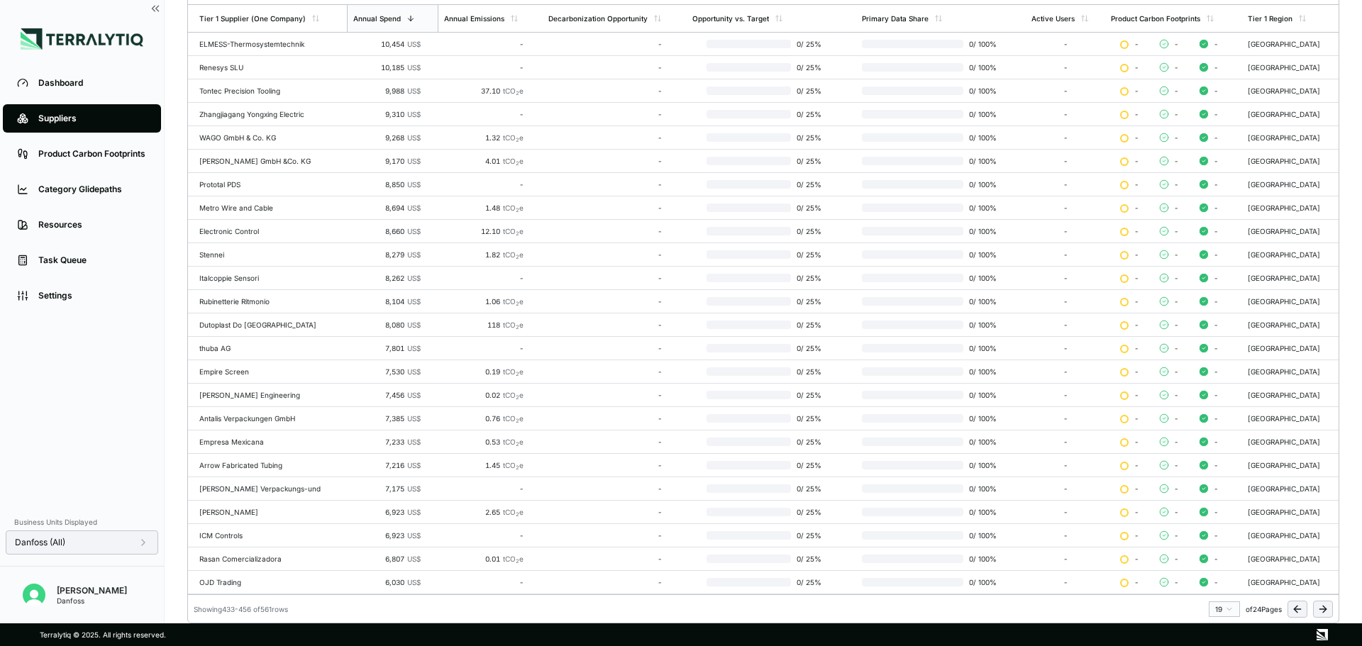
click at [1323, 607] on icon at bounding box center [1322, 609] width 11 height 11
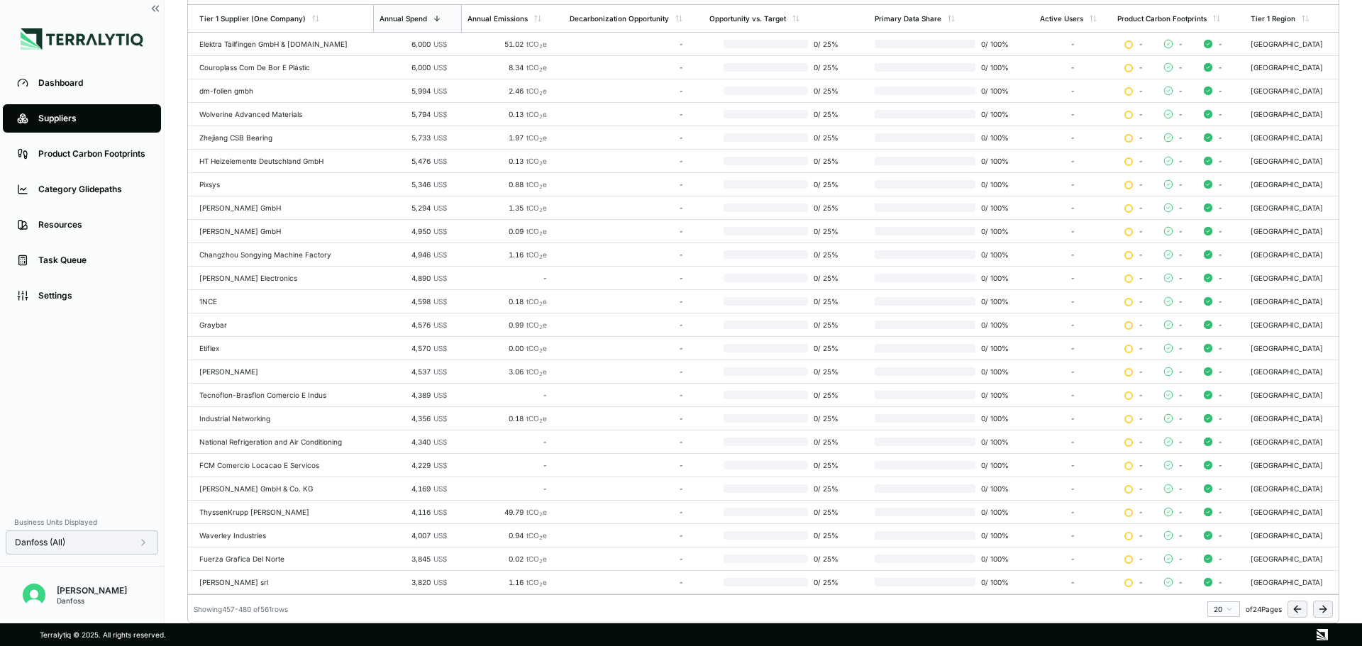
click at [1323, 607] on icon at bounding box center [1322, 609] width 11 height 11
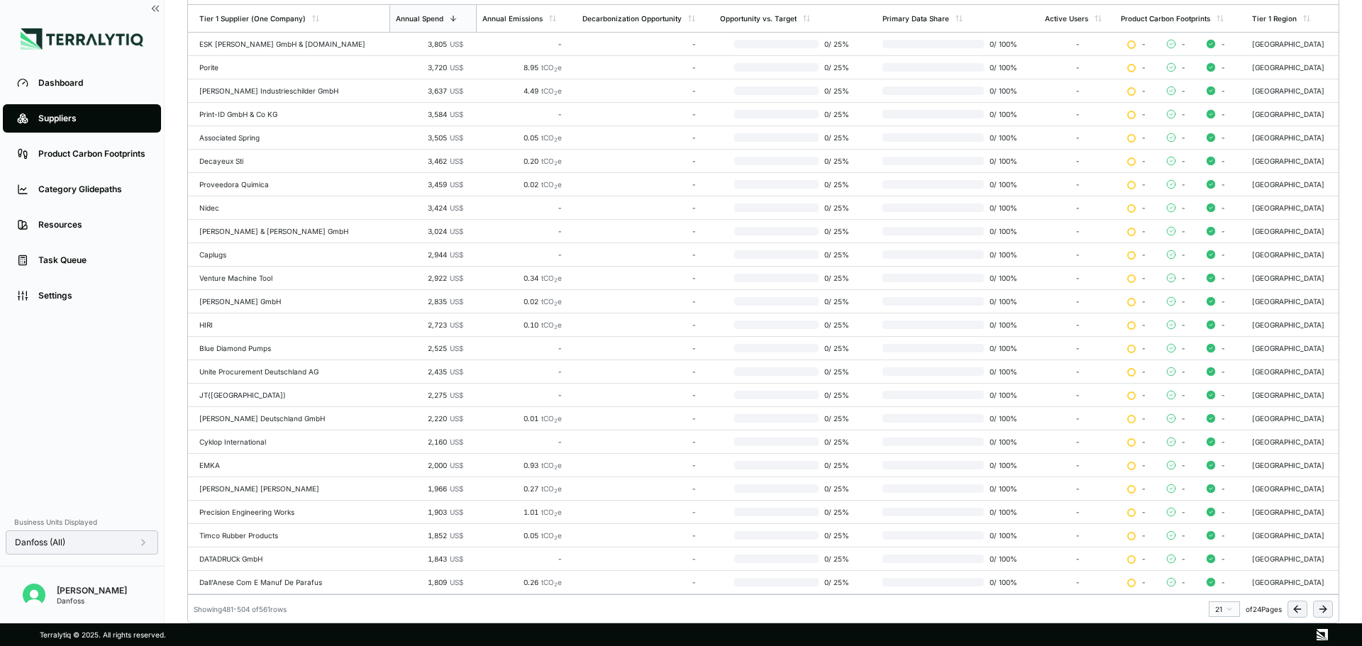
click at [1323, 607] on icon at bounding box center [1322, 609] width 11 height 11
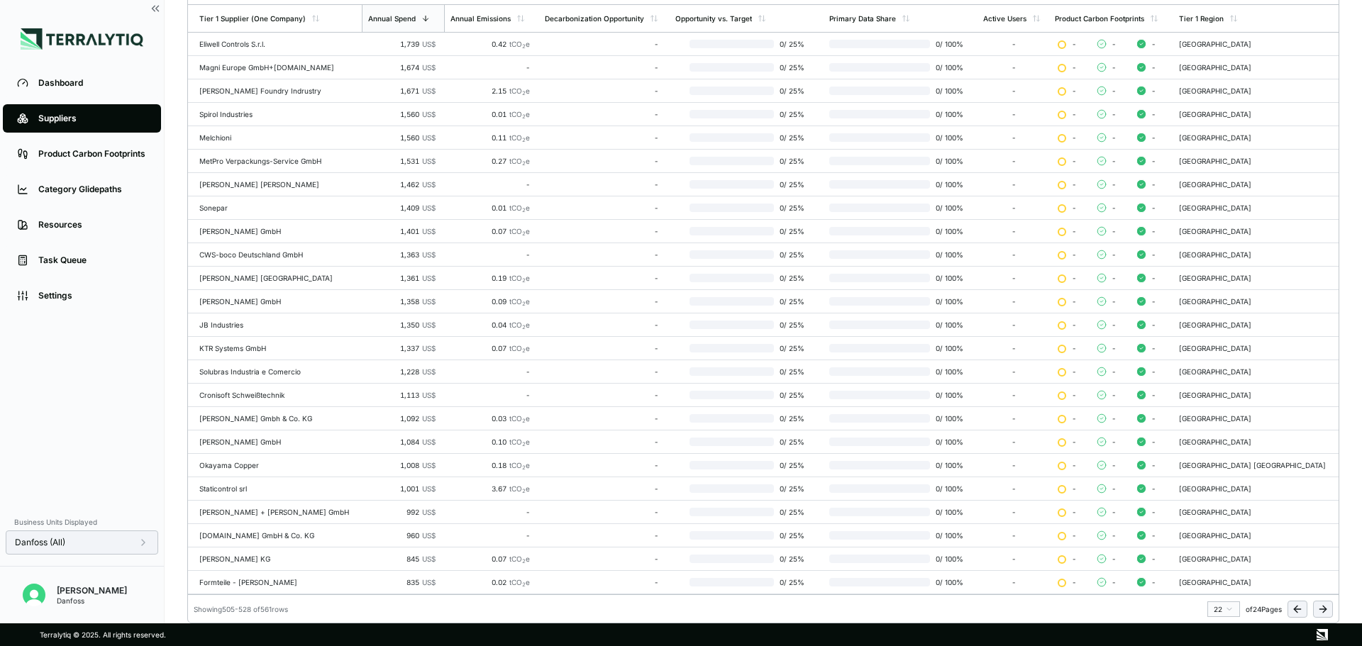
click at [1323, 607] on icon at bounding box center [1322, 609] width 11 height 11
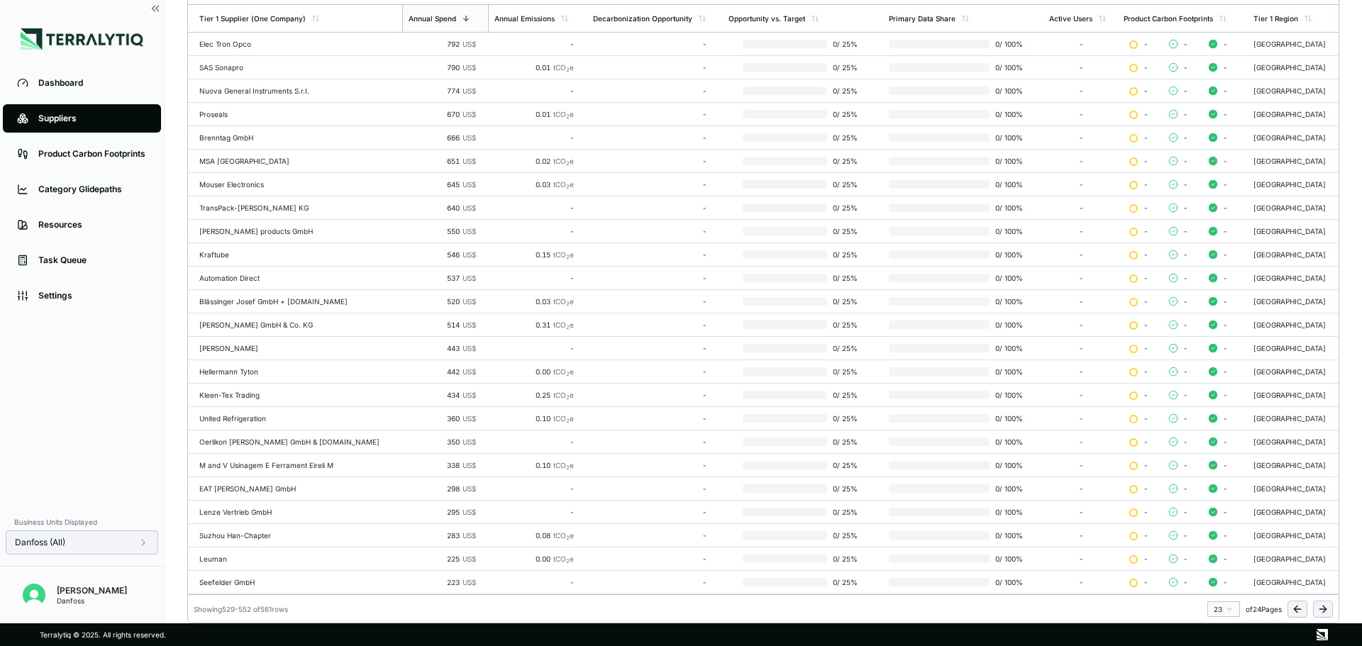
click at [1323, 607] on icon at bounding box center [1322, 609] width 11 height 11
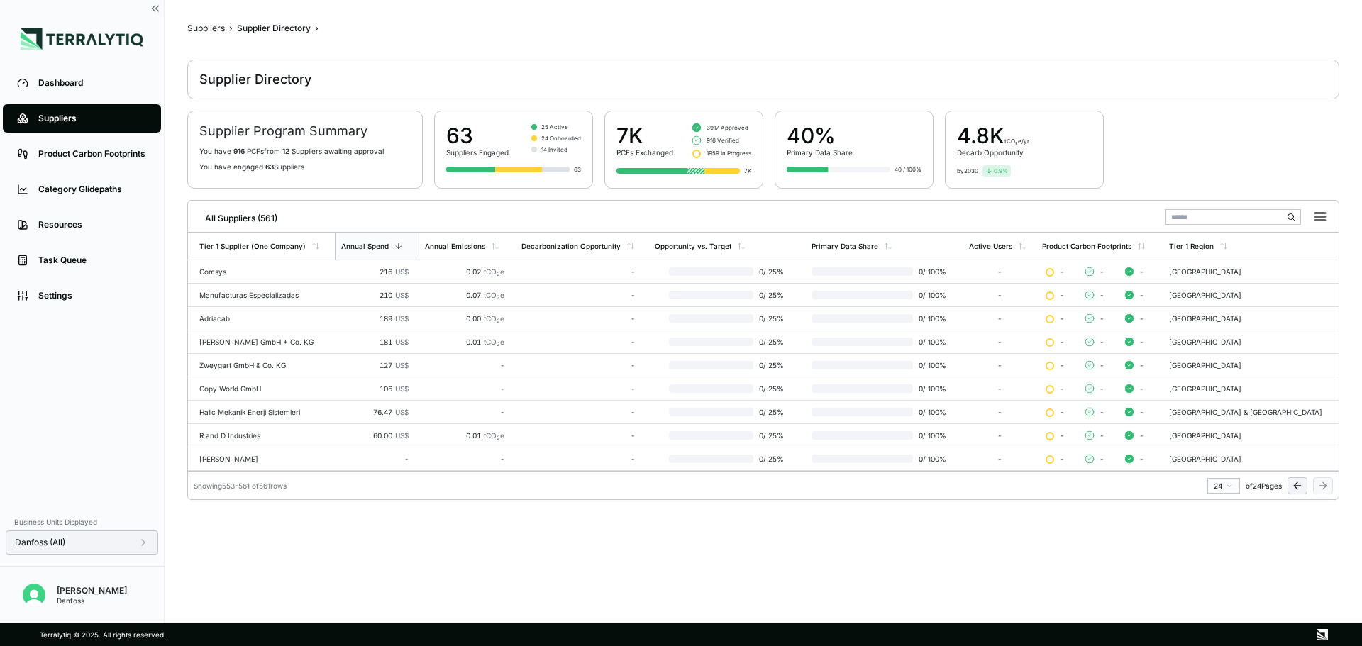
scroll to position [4, 0]
click at [1225, 483] on html "Dashboard Suppliers Product Carbon Footprints Category Glidepaths Resources Tas…" at bounding box center [681, 323] width 1362 height 646
click at [1220, 506] on div "1" at bounding box center [1221, 508] width 21 height 17
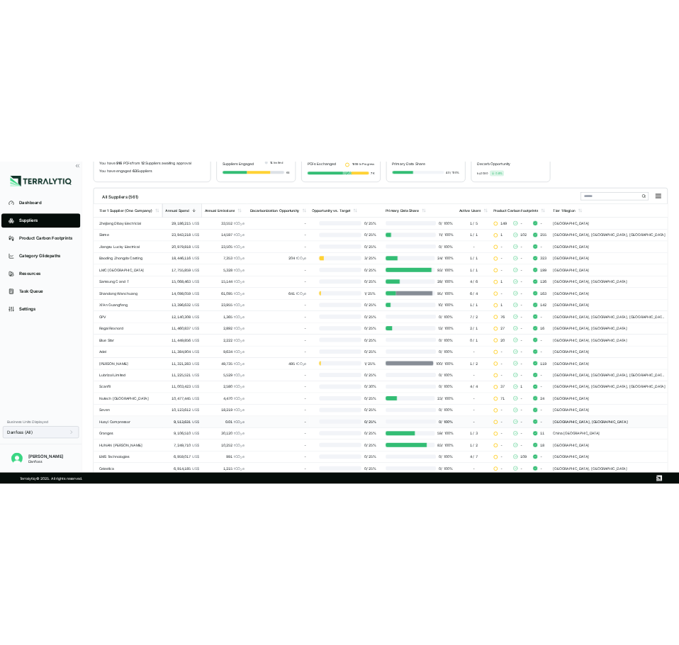
scroll to position [0, 0]
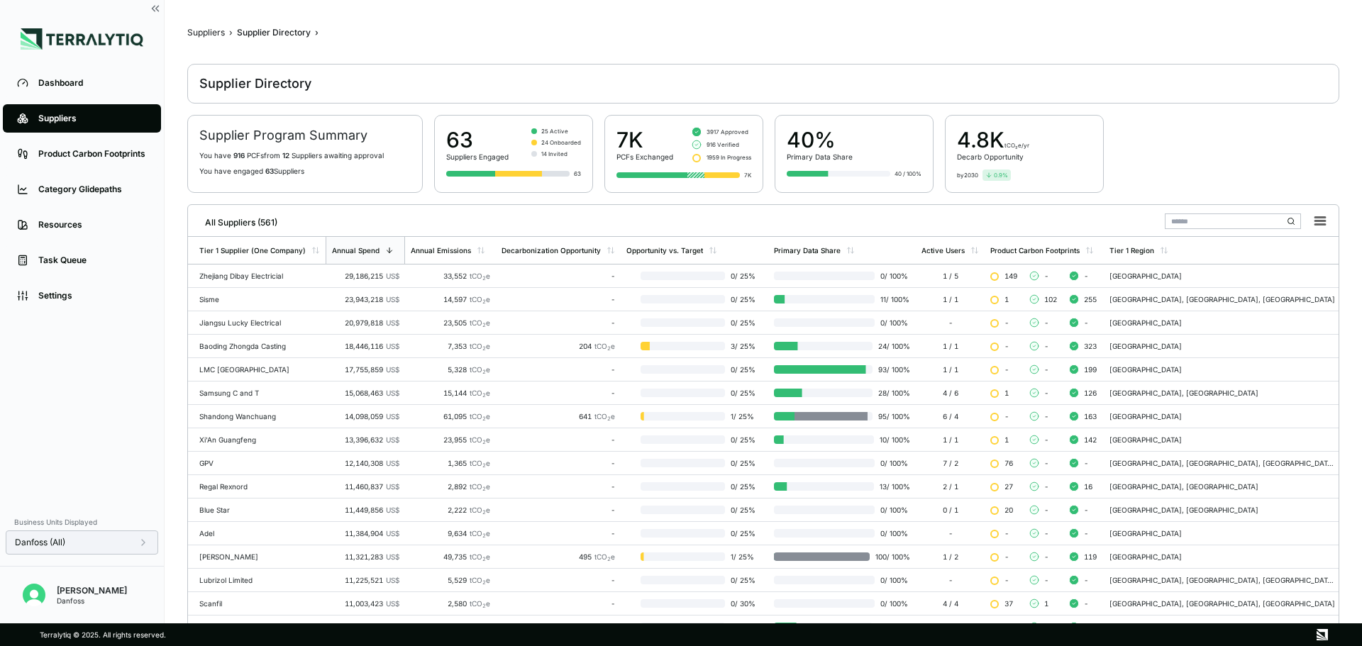
click at [143, 541] on icon at bounding box center [143, 543] width 3 height 6
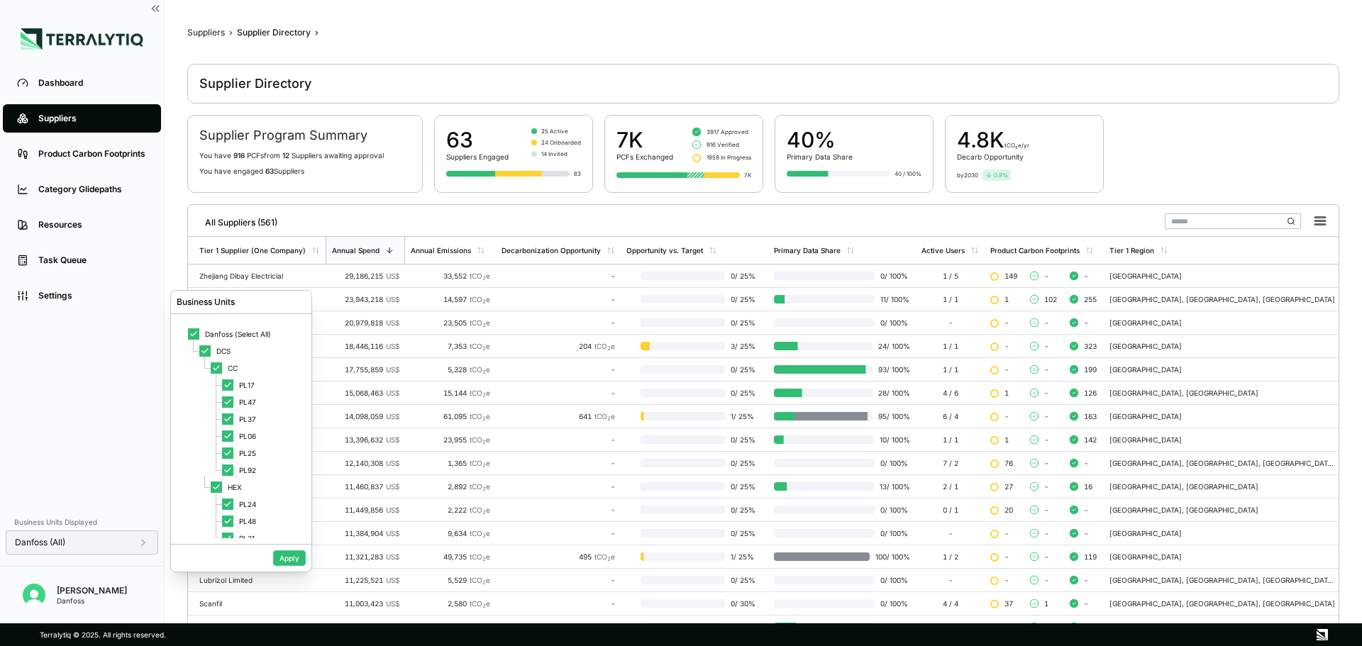
click at [143, 541] on icon at bounding box center [143, 543] width 3 height 6
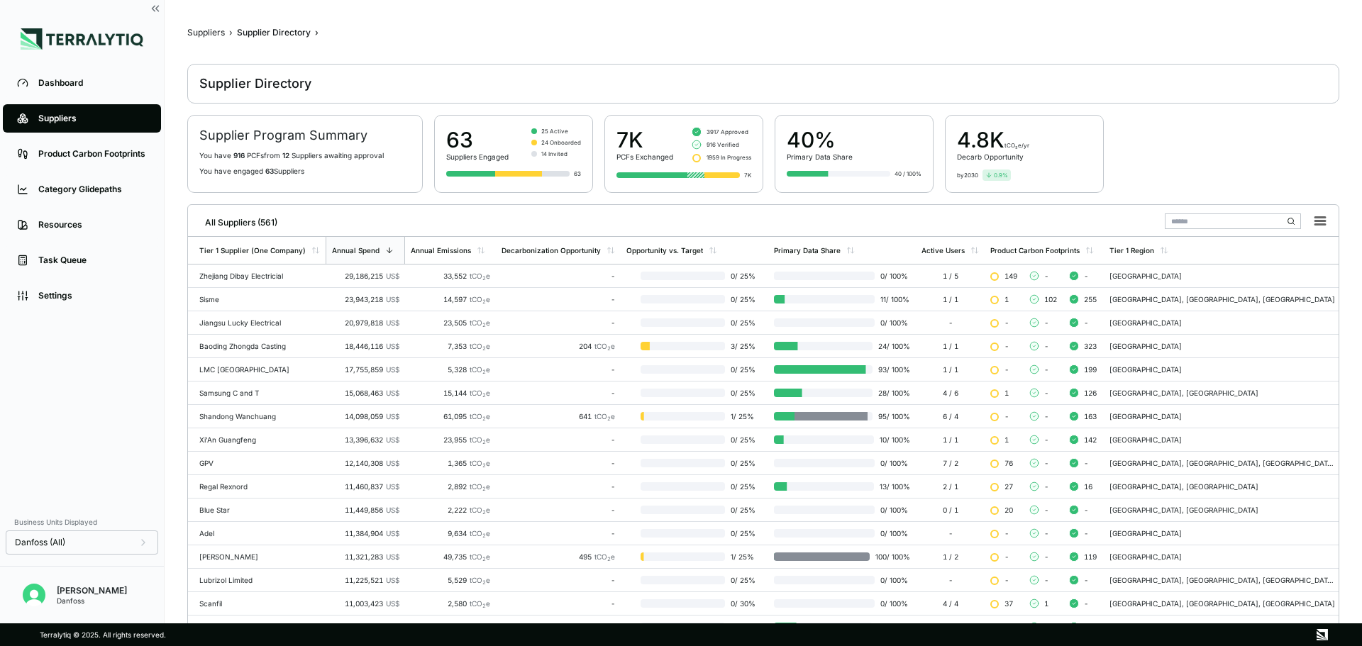
click at [1218, 216] on input "text" at bounding box center [1233, 221] width 136 height 16
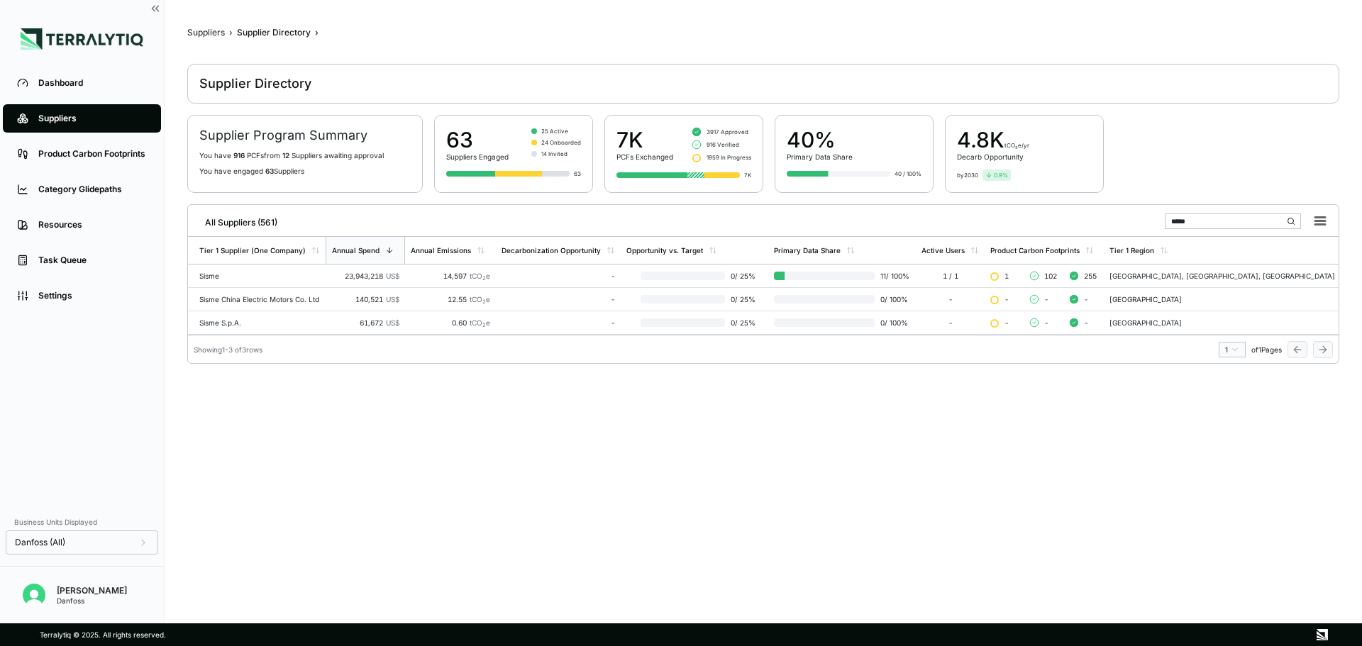
type input "*****"
click at [320, 320] on div "Sisme S.p.A." at bounding box center [259, 322] width 121 height 9
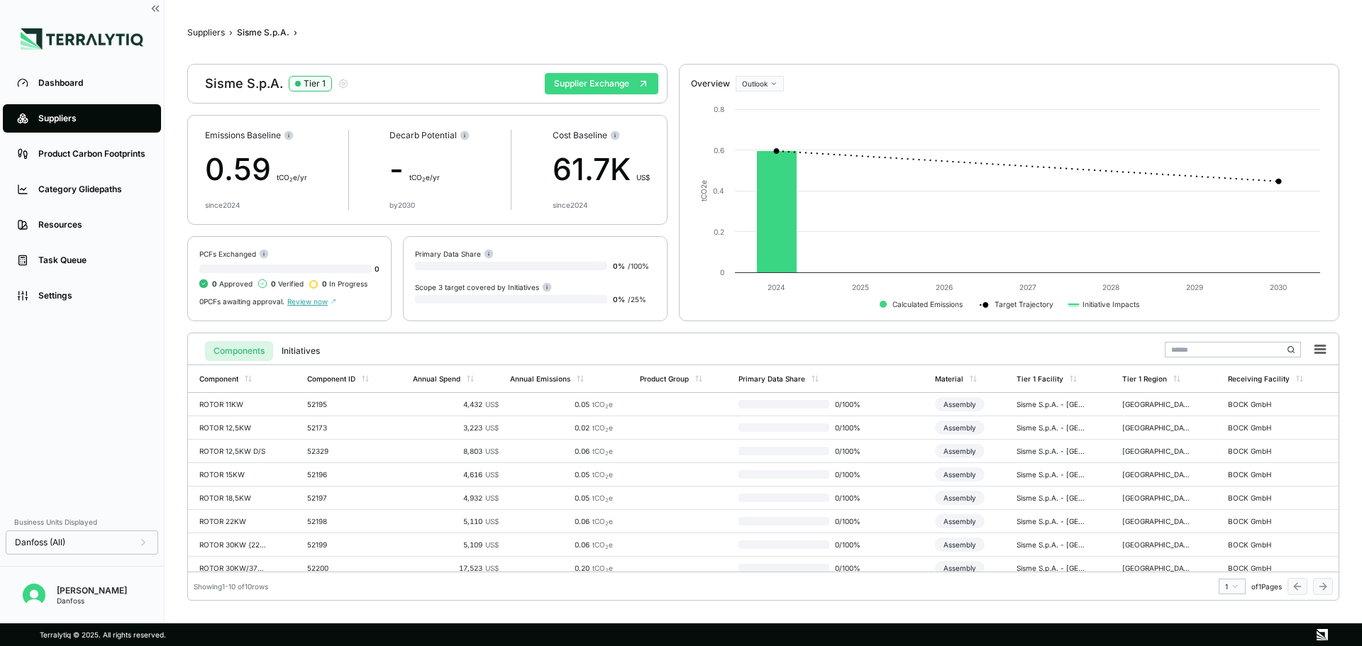
click at [571, 89] on button "Supplier Exchange" at bounding box center [601, 83] width 113 height 21
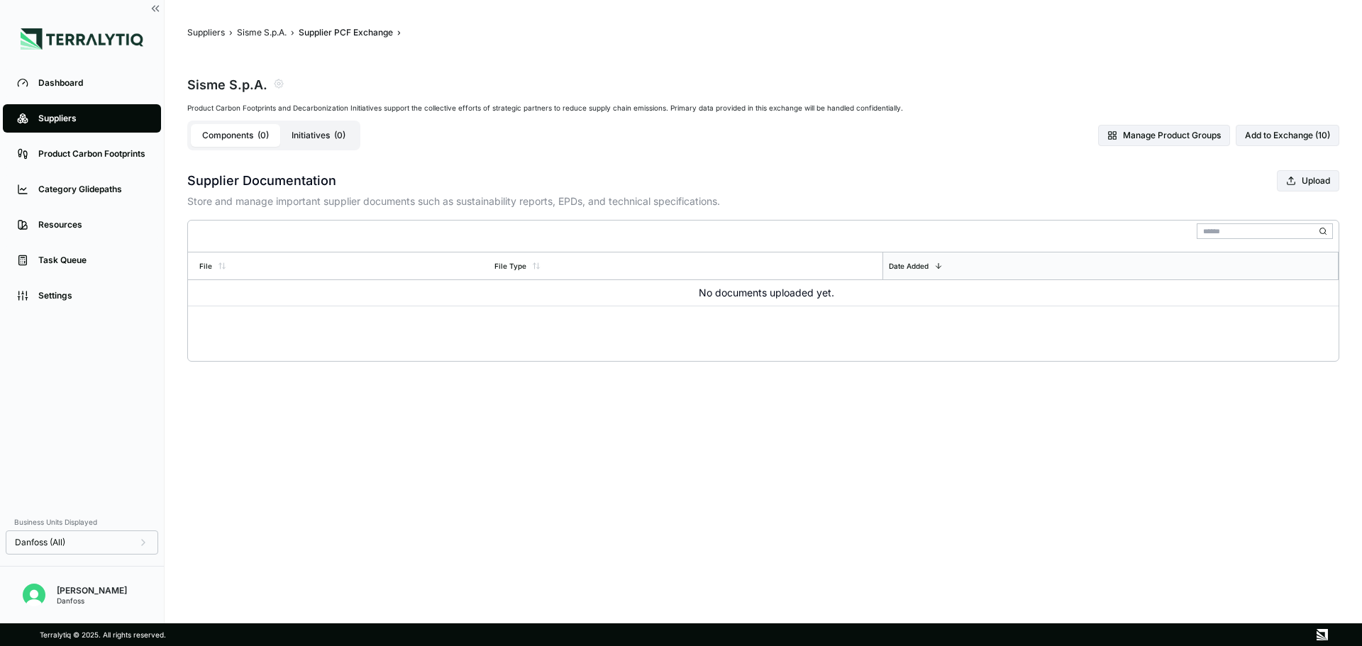
click at [310, 140] on button "Initiatives ( 0 )" at bounding box center [318, 135] width 77 height 23
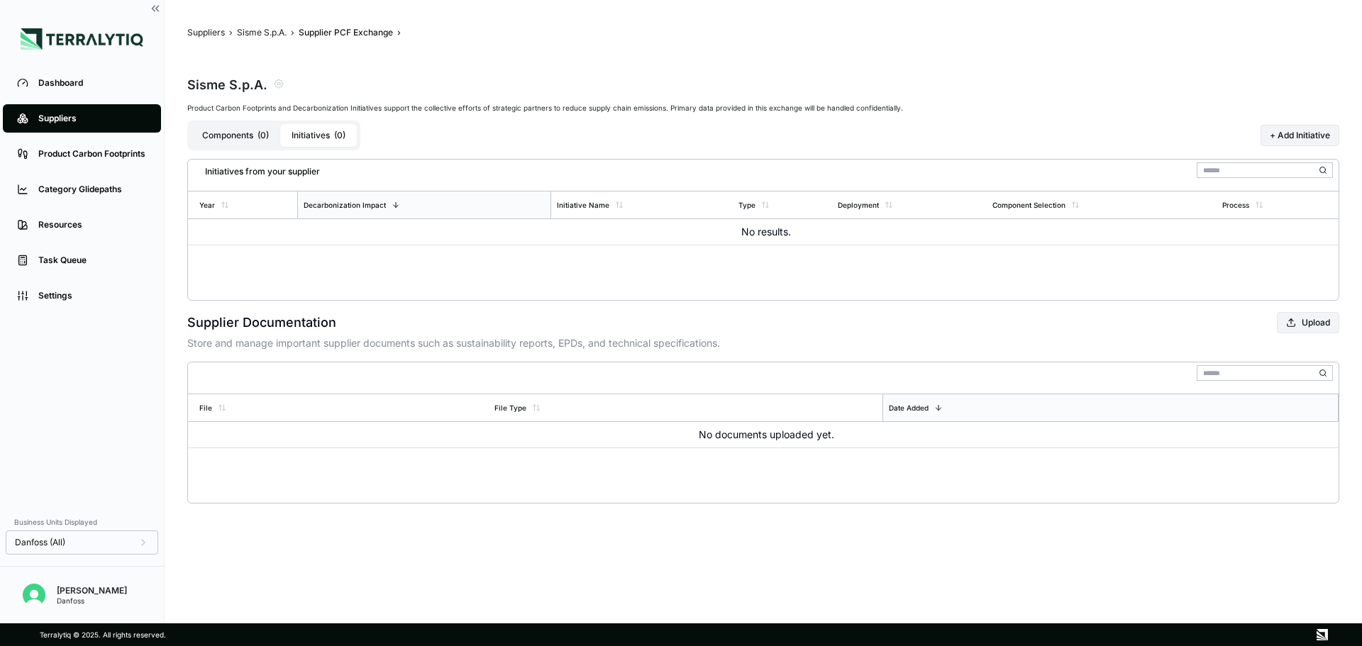
click at [267, 130] on span "( 0 )" at bounding box center [262, 135] width 11 height 11
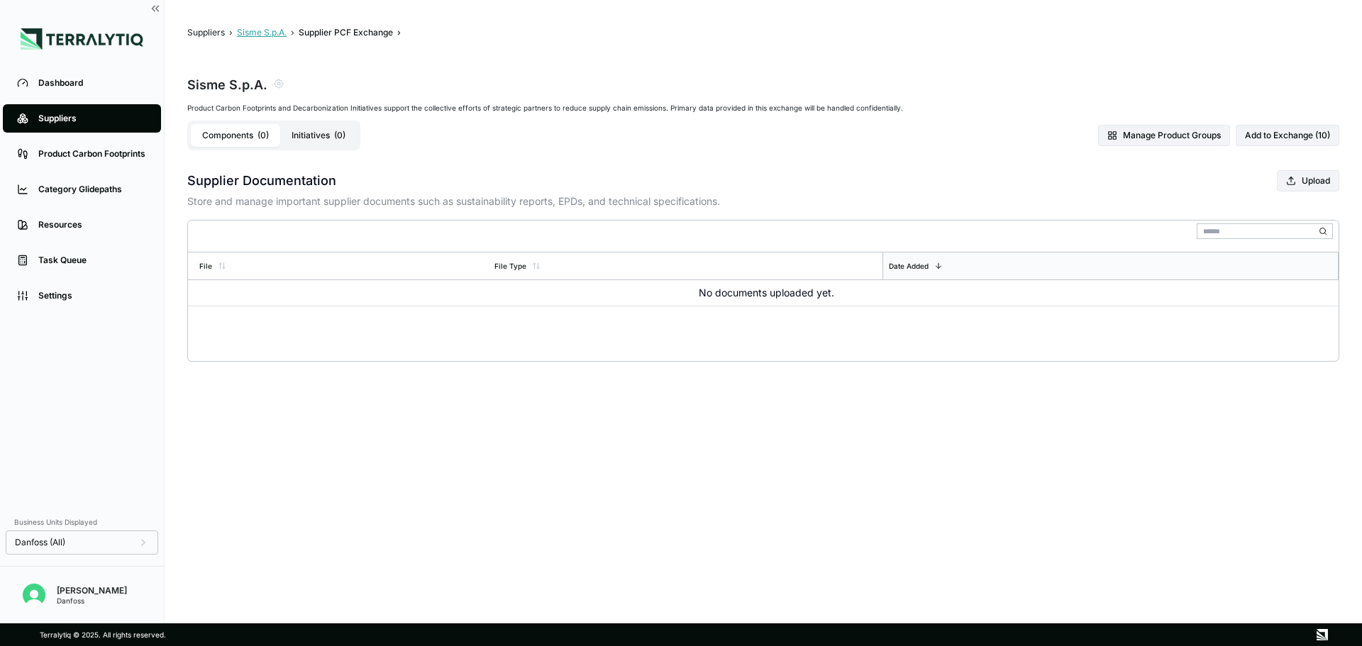
click at [269, 29] on button "Sisme S.p.A." at bounding box center [262, 32] width 50 height 11
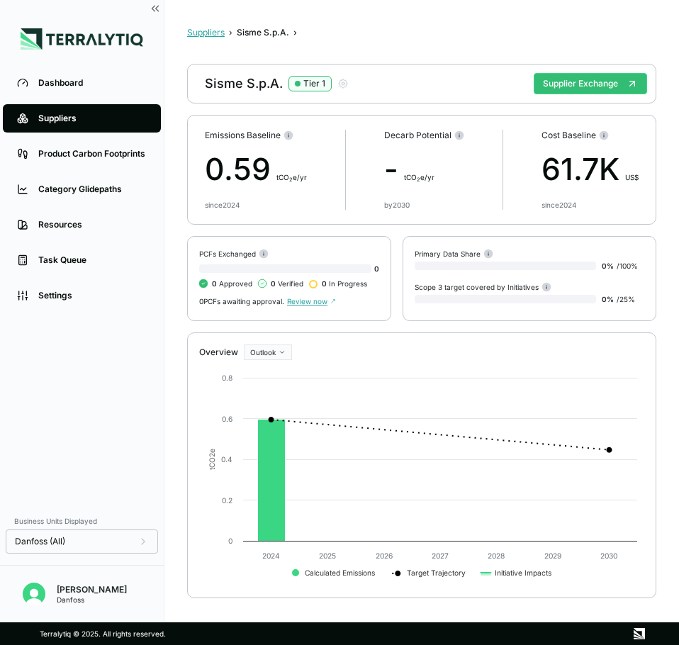
click at [195, 31] on button "Suppliers" at bounding box center [206, 32] width 38 height 11
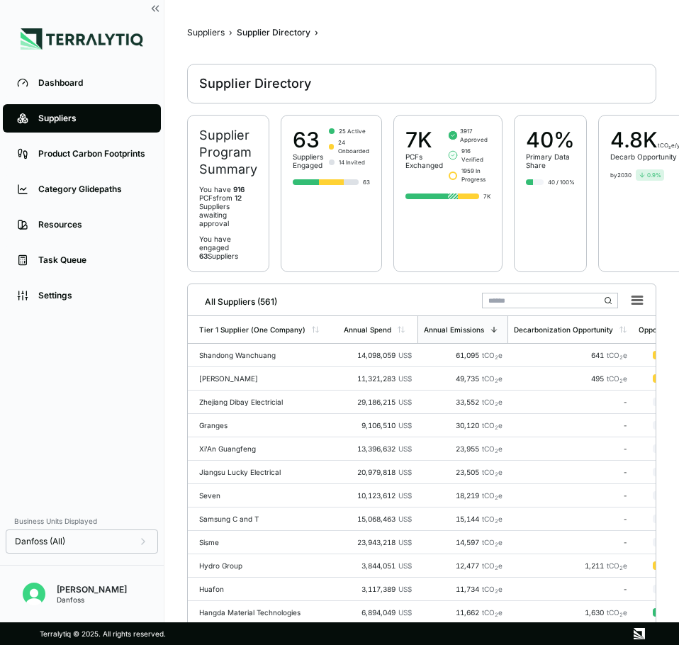
click at [61, 113] on div "Suppliers" at bounding box center [92, 118] width 109 height 11
click at [506, 302] on input "text" at bounding box center [550, 301] width 136 height 16
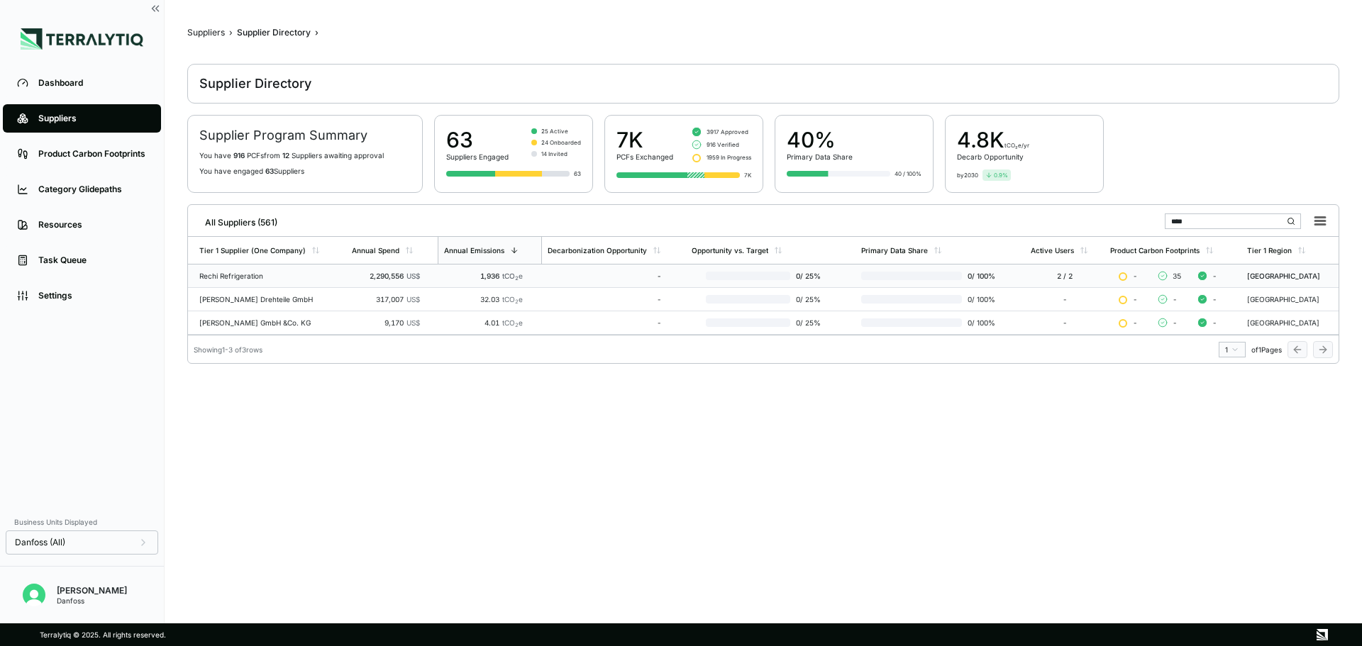
type input "****"
click at [597, 278] on div "-" at bounding box center [604, 276] width 113 height 9
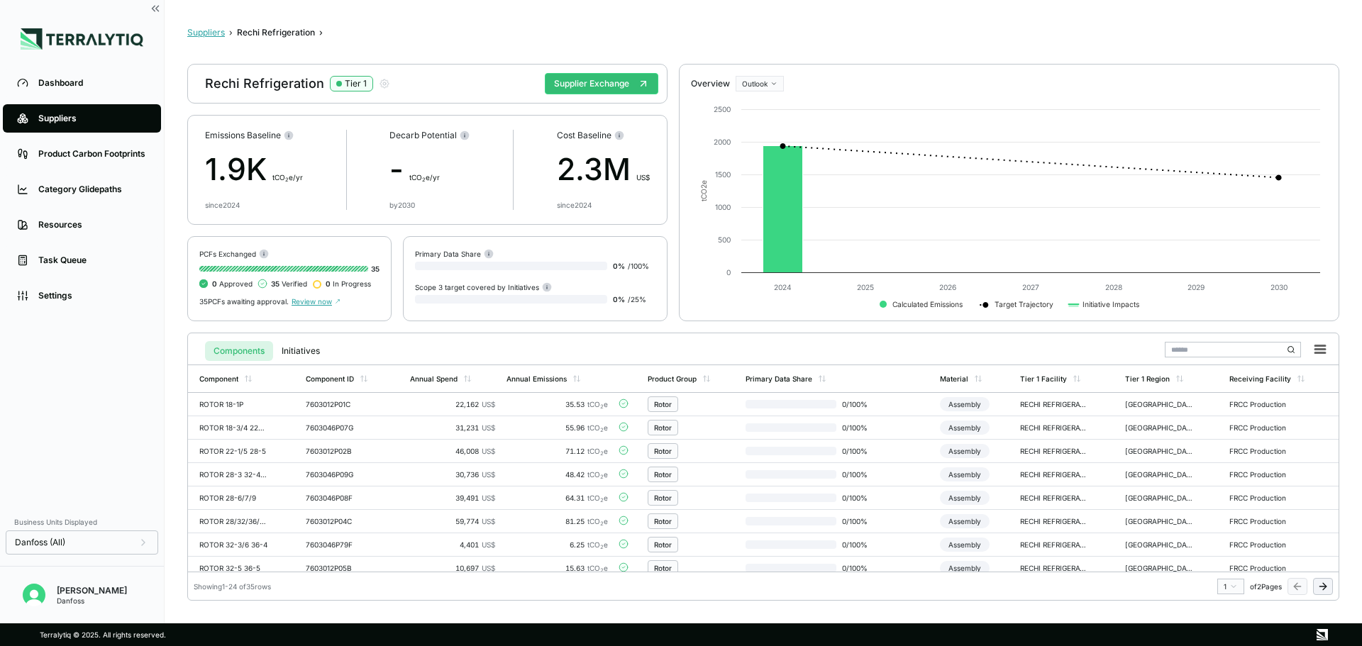
click at [206, 32] on button "Suppliers" at bounding box center [206, 32] width 38 height 11
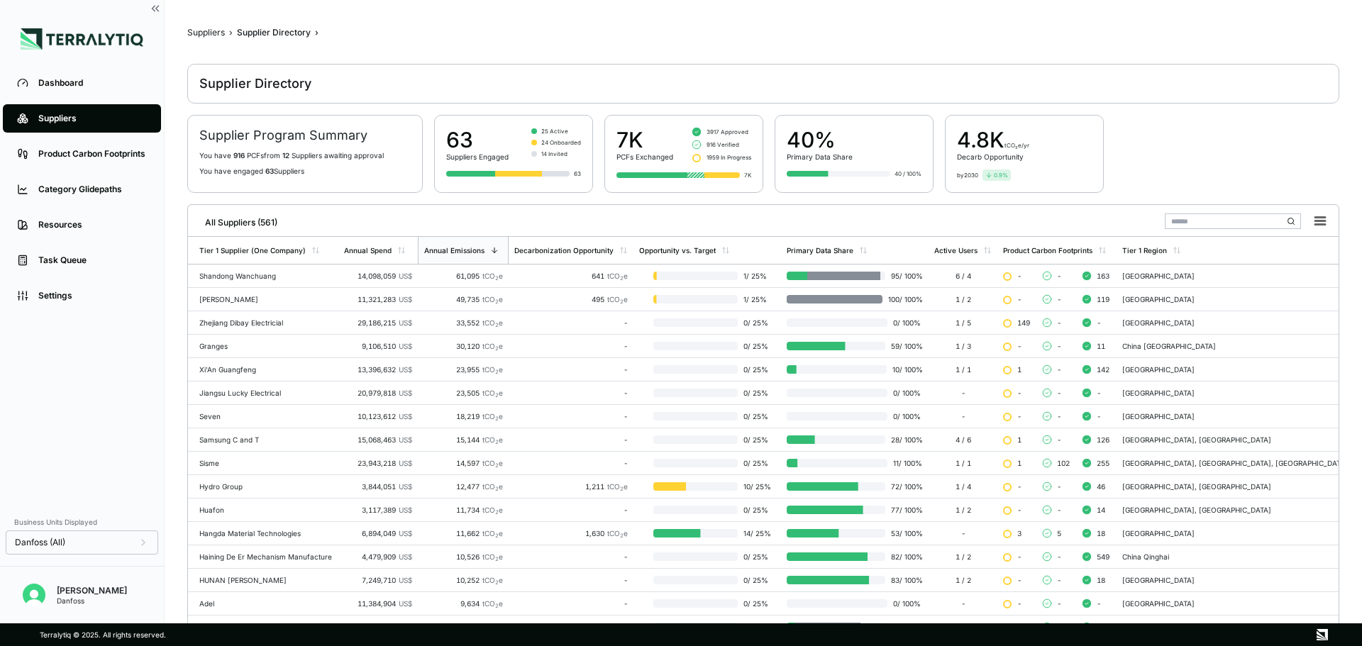
click at [1211, 220] on input "text" at bounding box center [1233, 221] width 136 height 16
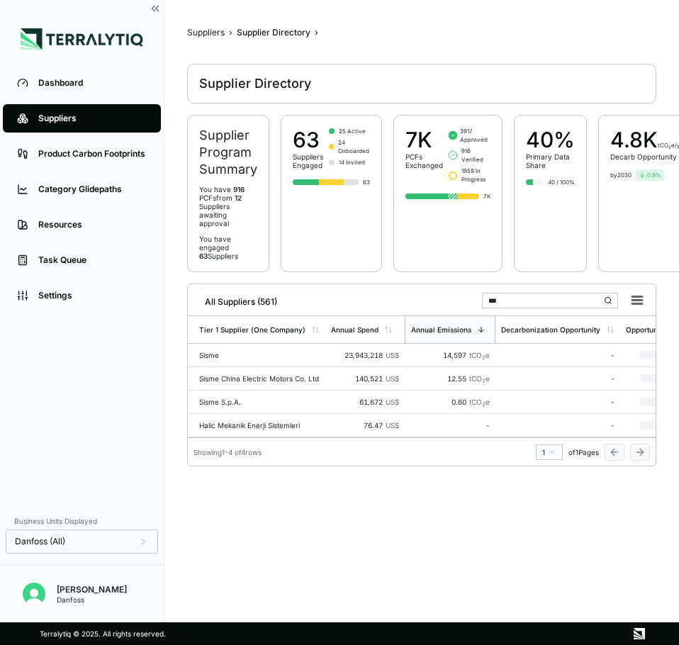
drag, startPoint x: 508, startPoint y: 299, endPoint x: 482, endPoint y: 299, distance: 26.9
click at [482, 299] on div "All Suppliers (561) ***" at bounding box center [422, 298] width 457 height 29
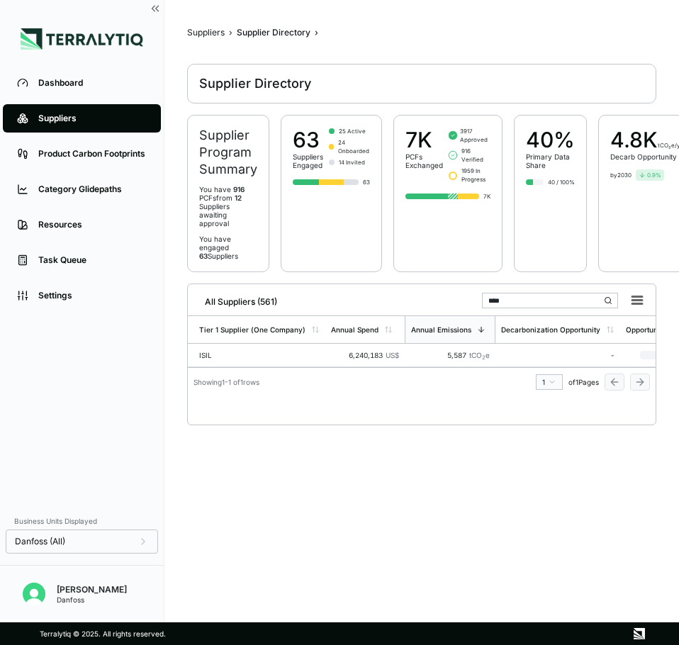
drag, startPoint x: 514, startPoint y: 303, endPoint x: 439, endPoint y: 296, distance: 75.4
click at [439, 296] on div "All Suppliers (561) ****" at bounding box center [422, 298] width 457 height 29
drag, startPoint x: 491, startPoint y: 296, endPoint x: 469, endPoint y: 297, distance: 21.3
click at [469, 297] on div "All Suppliers (561) *****" at bounding box center [422, 298] width 457 height 29
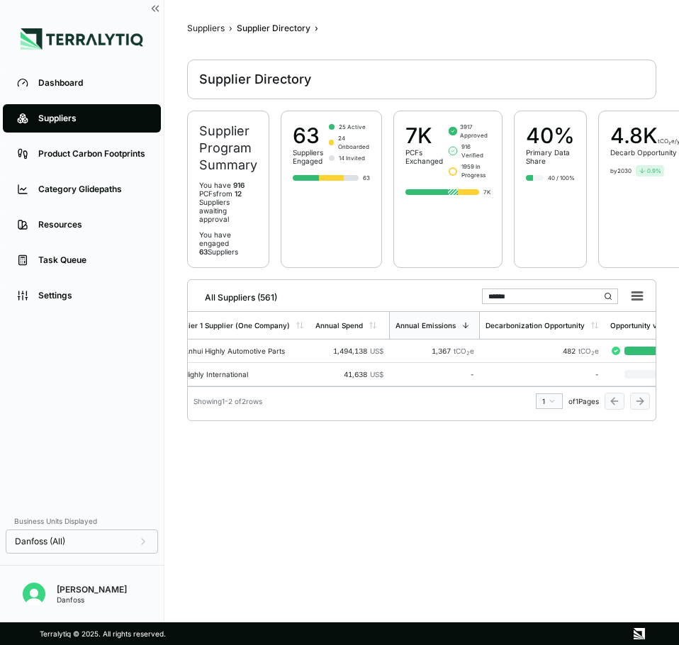
scroll to position [0, 0]
drag, startPoint x: 528, startPoint y: 297, endPoint x: 442, endPoint y: 295, distance: 85.8
click at [442, 295] on div "All Suppliers (561) ******" at bounding box center [422, 294] width 457 height 29
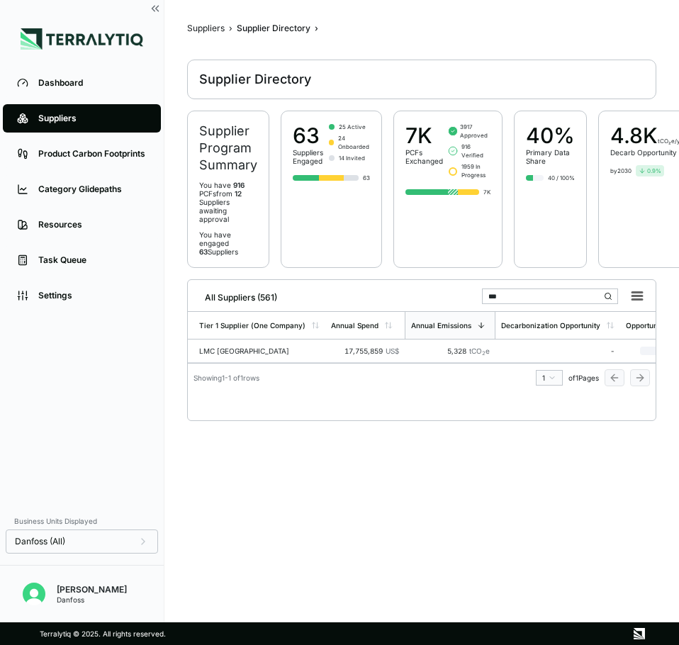
click at [479, 468] on main "Suppliers › Supplier Directory › Supplier Directory Supplier Program Summary Yo…" at bounding box center [421, 311] width 469 height 577
click at [524, 300] on input "***" at bounding box center [550, 297] width 136 height 16
drag, startPoint x: 502, startPoint y: 296, endPoint x: 472, endPoint y: 296, distance: 29.8
click at [472, 296] on div "All Suppliers (561) *********" at bounding box center [422, 294] width 457 height 29
click at [474, 484] on main "Suppliers › Supplier Directory › Supplier Directory Supplier Program Summary Yo…" at bounding box center [421, 311] width 469 height 577
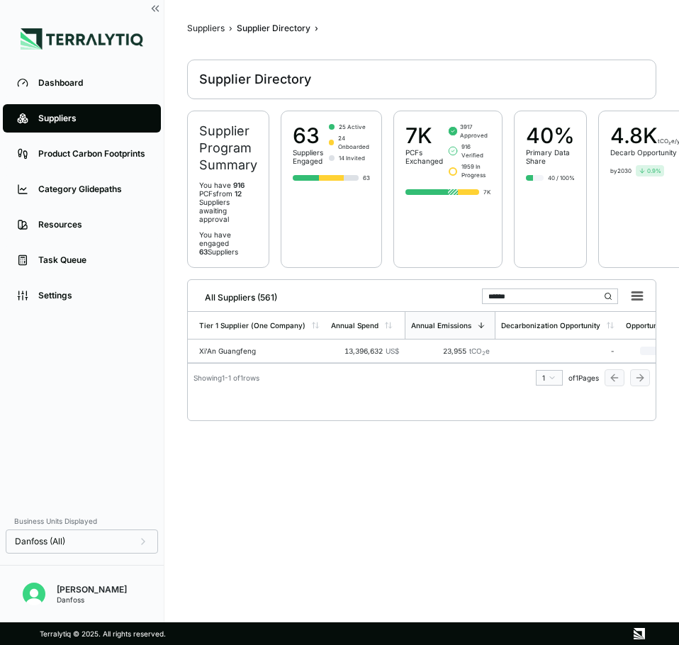
drag, startPoint x: 523, startPoint y: 297, endPoint x: 491, endPoint y: 297, distance: 31.2
click at [491, 297] on input "******" at bounding box center [550, 297] width 136 height 16
drag, startPoint x: 535, startPoint y: 292, endPoint x: 474, endPoint y: 296, distance: 61.1
click at [474, 296] on div "All Suppliers (561) *****" at bounding box center [422, 294] width 457 height 29
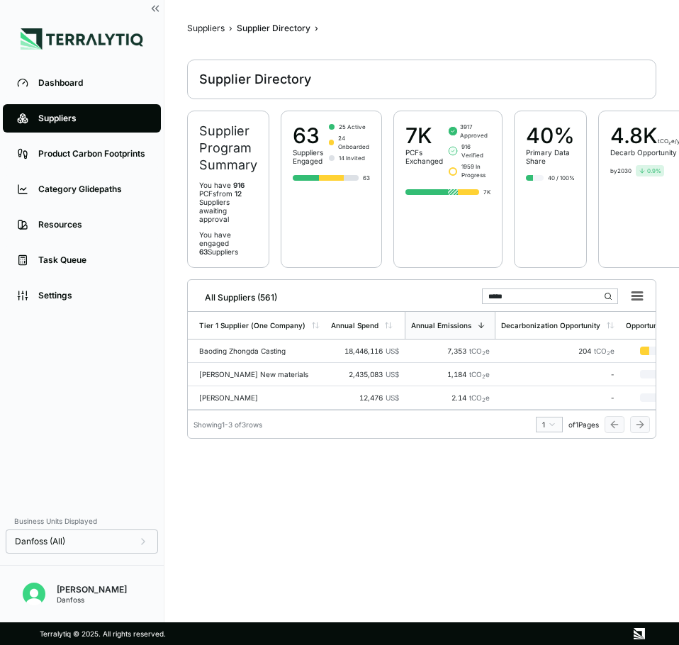
drag, startPoint x: 521, startPoint y: 294, endPoint x: 449, endPoint y: 287, distance: 72.1
click at [449, 287] on div "All Suppliers (561) *****" at bounding box center [422, 294] width 457 height 29
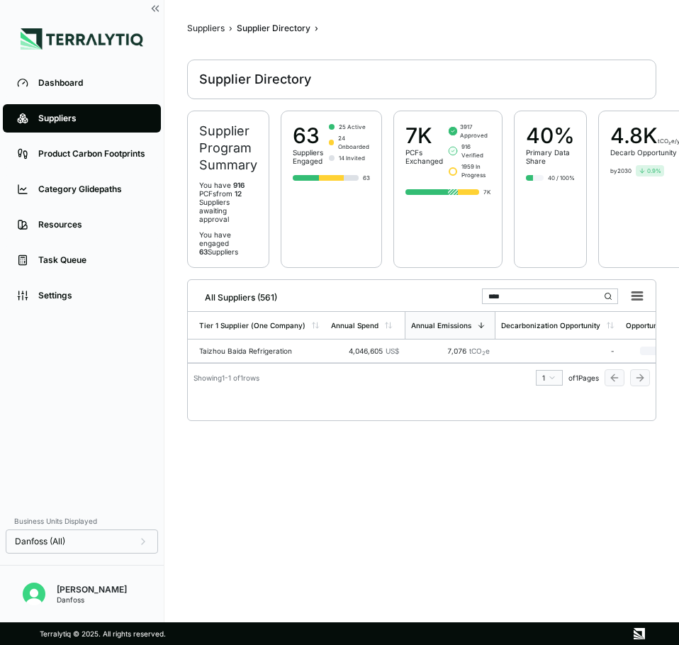
drag, startPoint x: 552, startPoint y: 299, endPoint x: 535, endPoint y: 299, distance: 17.7
click at [552, 299] on input "****" at bounding box center [550, 297] width 136 height 16
drag, startPoint x: 525, startPoint y: 298, endPoint x: 463, endPoint y: 289, distance: 62.4
click at [463, 289] on div "All Suppliers (561) ****" at bounding box center [422, 294] width 457 height 29
click at [491, 460] on main "Suppliers › Supplier Directory › Supplier Directory Supplier Program Summary Yo…" at bounding box center [421, 311] width 469 height 577
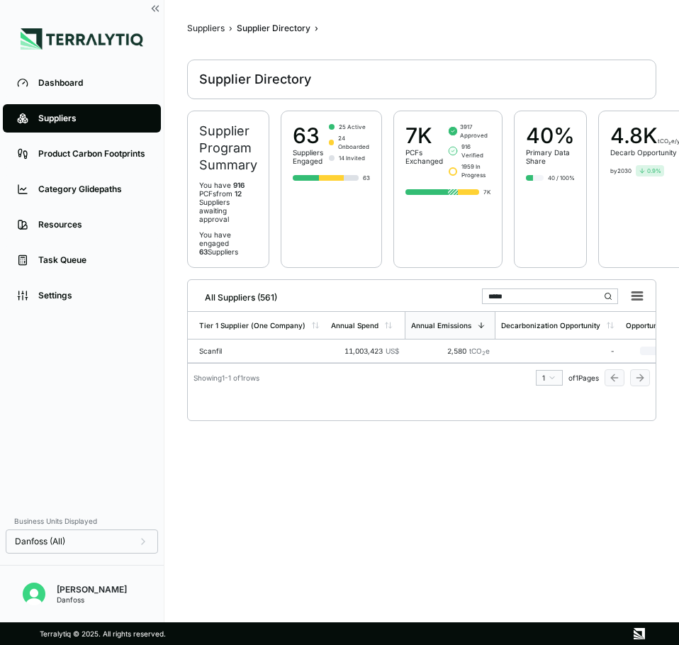
drag, startPoint x: 519, startPoint y: 297, endPoint x: 467, endPoint y: 294, distance: 52.6
click at [467, 294] on div "All Suppliers (561) *****" at bounding box center [422, 294] width 457 height 29
type input "*"
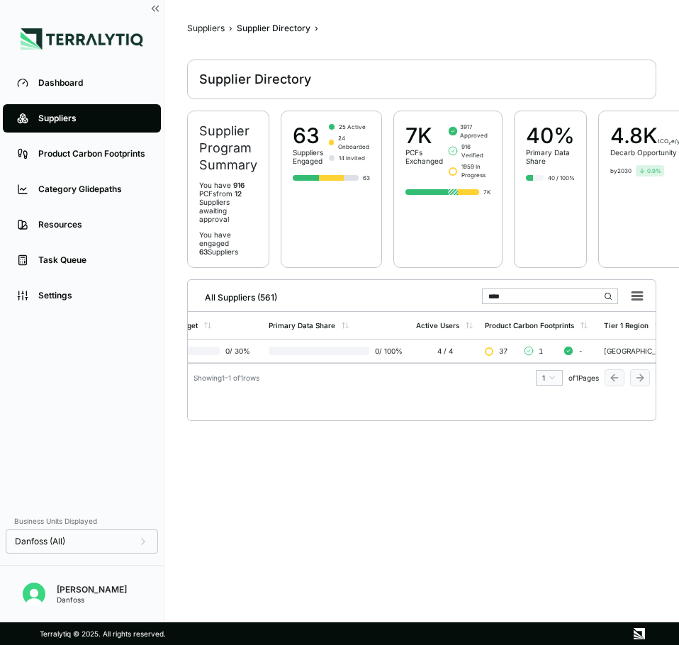
scroll to position [0, 590]
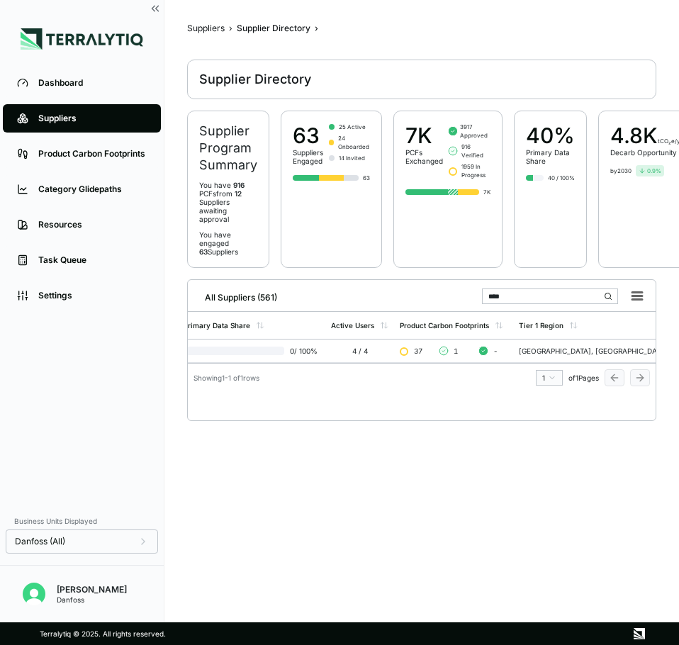
type input "****"
click at [521, 494] on main "Suppliers › Supplier Directory › Supplier Directory Supplier Program Summary Yo…" at bounding box center [421, 311] width 469 height 577
click at [301, 493] on main "Suppliers › Supplier Directory › Supplier Directory Supplier Program Summary Yo…" at bounding box center [421, 311] width 469 height 577
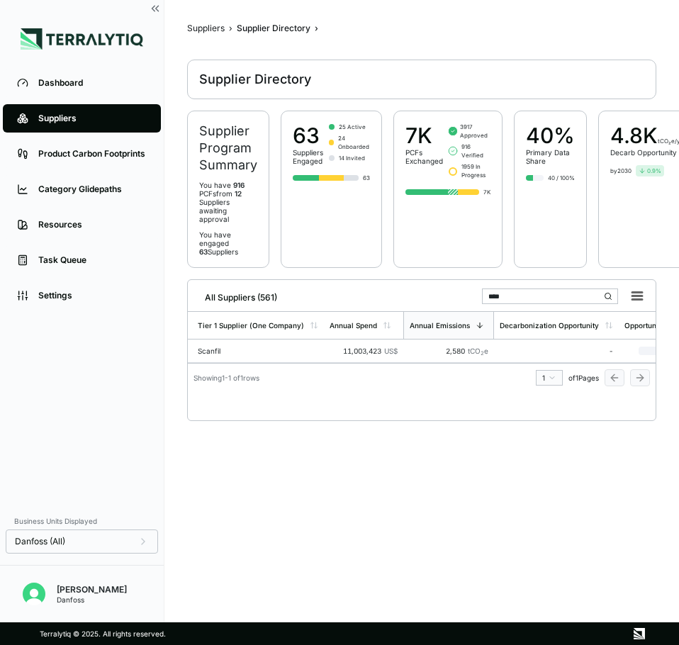
scroll to position [0, 0]
click at [250, 350] on div "Scanfil" at bounding box center [259, 351] width 121 height 9
